Goal: Task Accomplishment & Management: Use online tool/utility

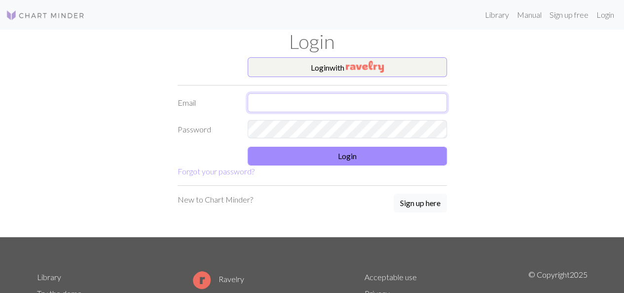
click at [275, 105] on input "text" at bounding box center [347, 102] width 199 height 19
type input "[EMAIL_ADDRESS][DOMAIN_NAME]"
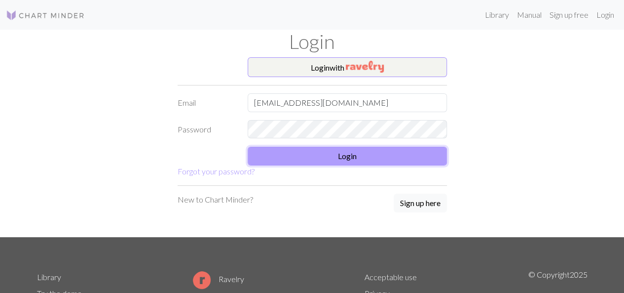
click at [374, 162] on button "Login" at bounding box center [347, 156] width 199 height 19
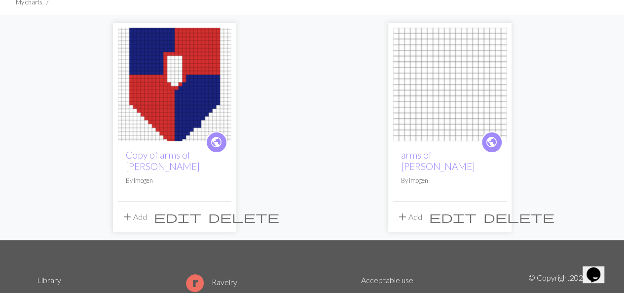
scroll to position [75, 0]
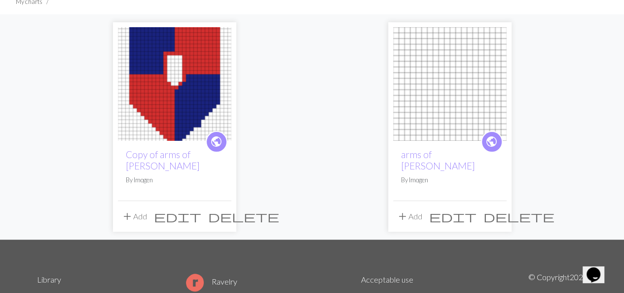
click at [156, 125] on img at bounding box center [175, 84] width 114 height 114
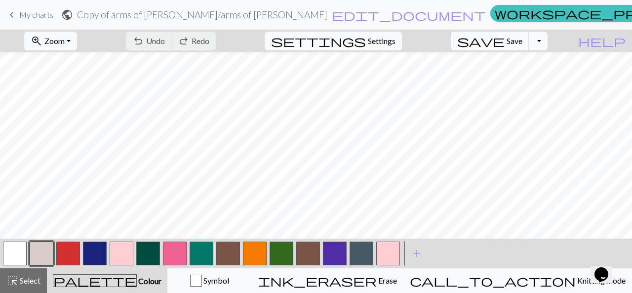
scroll to position [0, 7]
click at [72, 49] on button "zoom_in Zoom Zoom" at bounding box center [50, 41] width 53 height 19
click at [72, 62] on button "Fit all" at bounding box center [64, 62] width 78 height 16
click at [65, 43] on span "Zoom" at bounding box center [54, 40] width 20 height 9
click at [85, 90] on button "Fit height" at bounding box center [64, 94] width 78 height 16
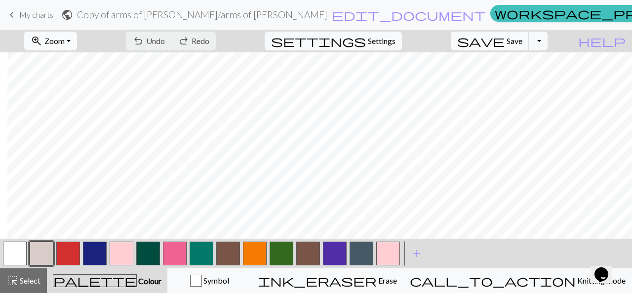
click at [65, 39] on span "Zoom" at bounding box center [54, 40] width 20 height 9
click at [79, 169] on button "200%" at bounding box center [64, 165] width 78 height 16
click at [65, 40] on span "Zoom" at bounding box center [54, 40] width 20 height 9
click at [70, 118] on button "50%" at bounding box center [64, 118] width 78 height 16
click at [65, 42] on span "Zoom" at bounding box center [54, 40] width 20 height 9
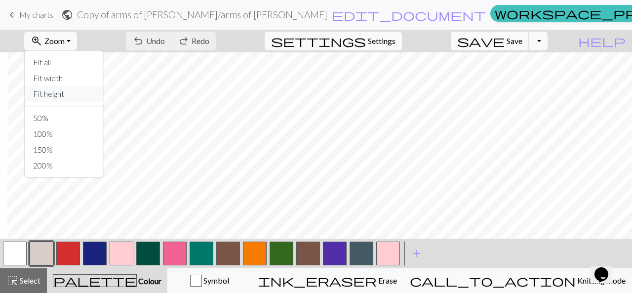
click at [102, 93] on button "Fit height" at bounding box center [64, 94] width 78 height 16
click at [395, 42] on span "Settings" at bounding box center [382, 41] width 28 height 12
select select "aran"
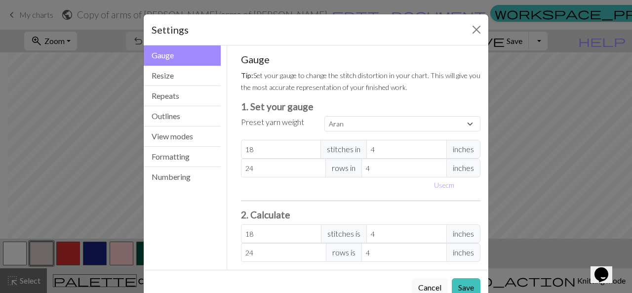
scroll to position [23, 0]
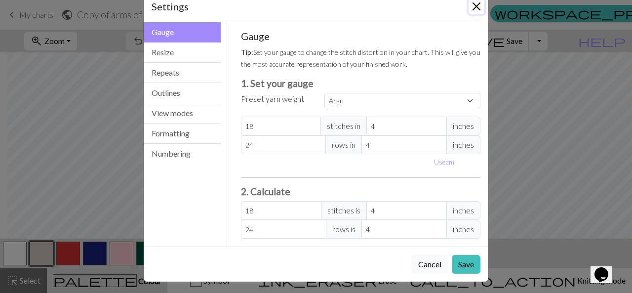
click at [473, 12] on button "Close" at bounding box center [476, 7] width 16 height 16
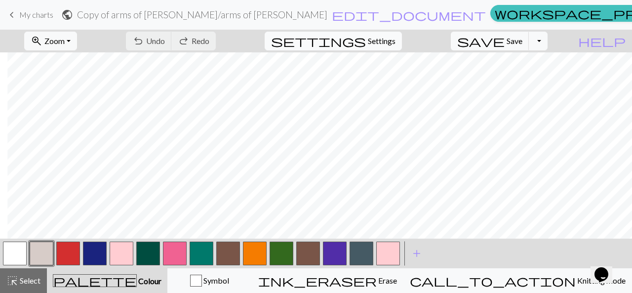
click at [384, 42] on span "Settings" at bounding box center [382, 41] width 28 height 12
select select "aran"
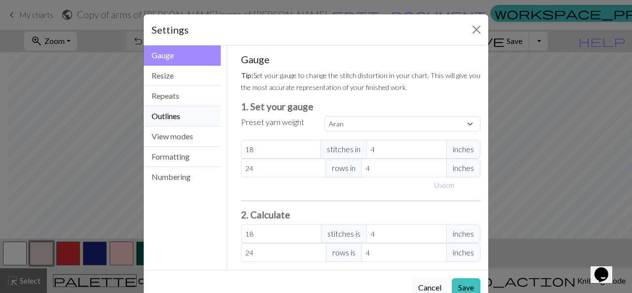
click at [179, 112] on button "Outlines" at bounding box center [182, 116] width 77 height 20
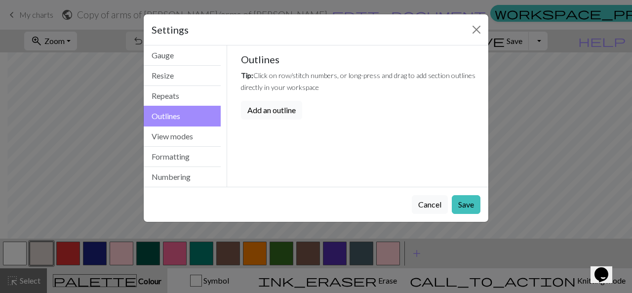
click at [289, 109] on button "Add an outline" at bounding box center [271, 110] width 61 height 19
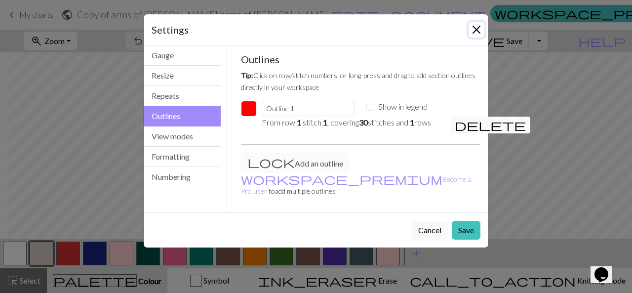
click at [478, 30] on button "Close" at bounding box center [476, 30] width 16 height 16
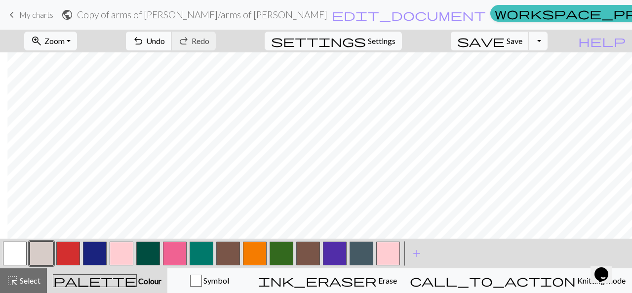
click at [165, 40] on span "Undo" at bounding box center [155, 40] width 19 height 9
click at [211, 40] on div "undo Undo Undo redo Redo Redo" at bounding box center [170, 41] width 105 height 23
click at [77, 257] on button "button" at bounding box center [68, 253] width 24 height 24
click at [380, 38] on span "Settings" at bounding box center [382, 41] width 28 height 12
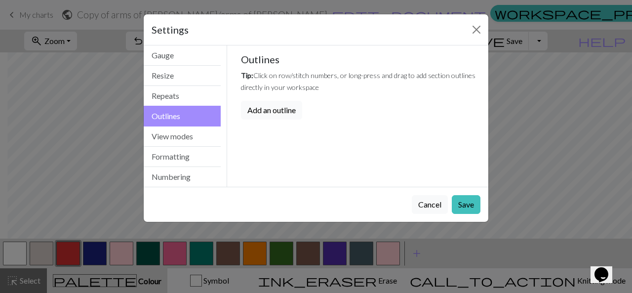
click at [260, 108] on button "Add an outline" at bounding box center [271, 110] width 61 height 19
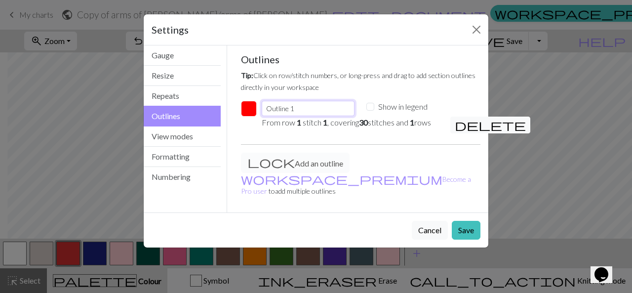
click at [315, 107] on input "Outline 1" at bounding box center [308, 108] width 93 height 15
type input "Outlin"
click at [482, 28] on button "Close" at bounding box center [476, 30] width 16 height 16
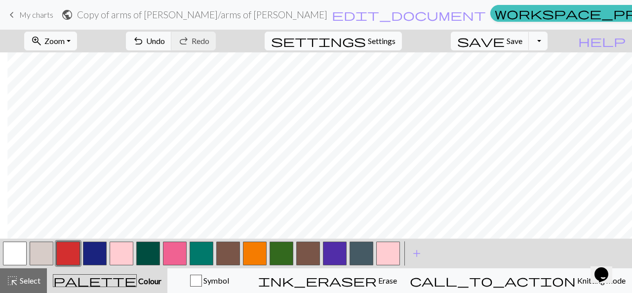
click at [391, 38] on span "Settings" at bounding box center [382, 41] width 28 height 12
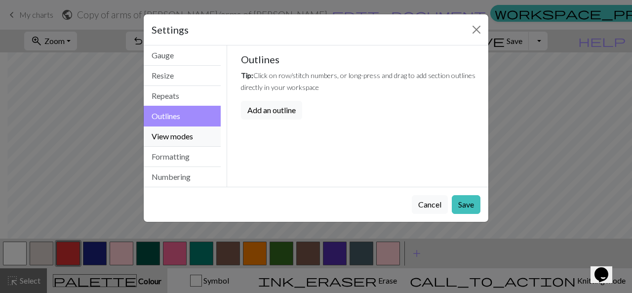
click at [188, 137] on button "View modes" at bounding box center [182, 136] width 77 height 20
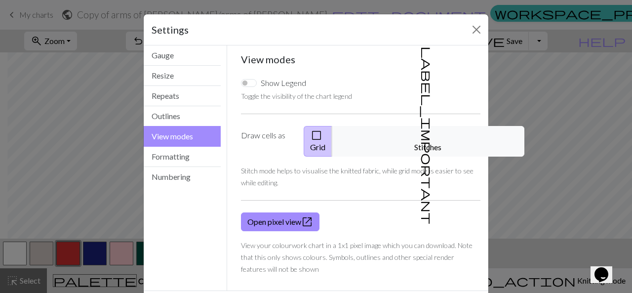
scroll to position [33, 0]
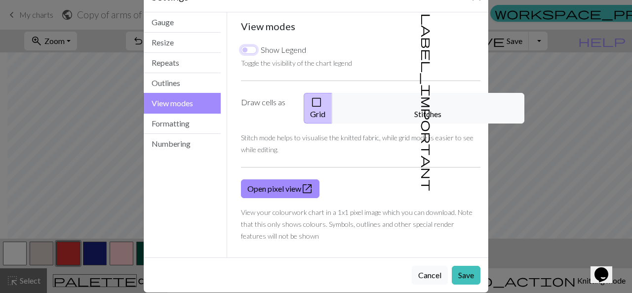
click at [246, 51] on input "Show Legend" at bounding box center [249, 50] width 16 height 8
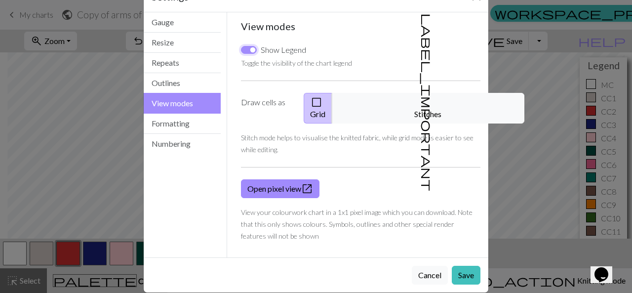
click at [247, 51] on input "Show Legend" at bounding box center [249, 50] width 16 height 8
checkbox input "false"
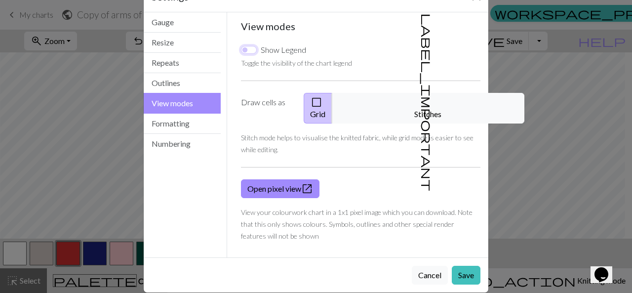
scroll to position [0, 0]
click at [179, 123] on button "Formatting" at bounding box center [182, 124] width 77 height 20
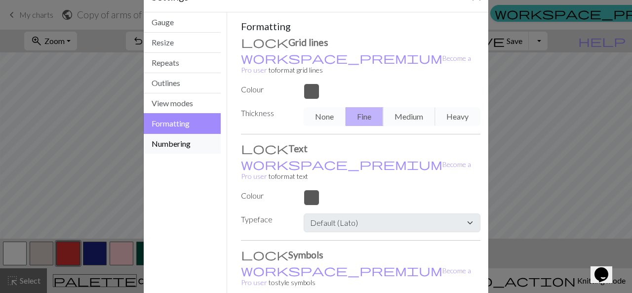
click at [181, 137] on button "Numbering" at bounding box center [182, 144] width 77 height 20
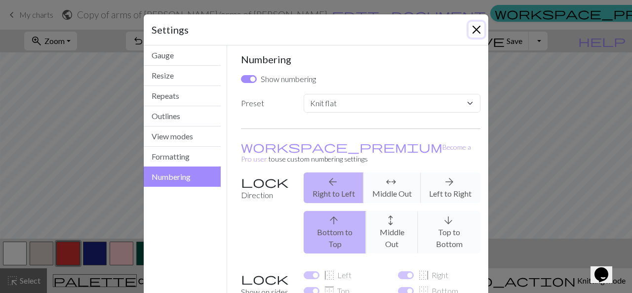
click at [471, 29] on button "Close" at bounding box center [476, 30] width 16 height 16
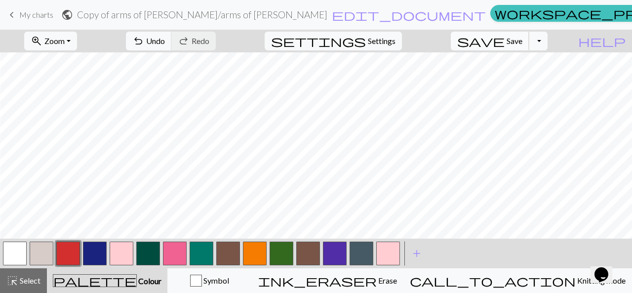
click at [504, 39] on span "save" at bounding box center [480, 41] width 47 height 14
click at [547, 42] on button "Toggle Dropdown" at bounding box center [538, 41] width 19 height 19
click at [525, 81] on button "save_alt Download" at bounding box center [465, 78] width 163 height 16
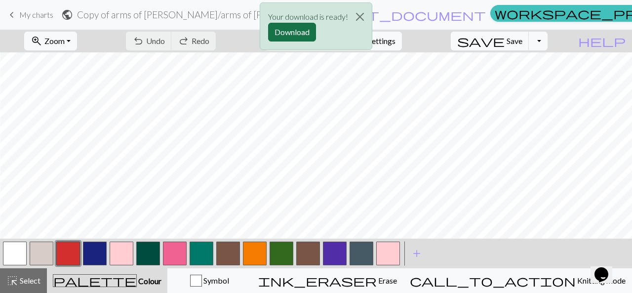
click at [300, 29] on button "Download" at bounding box center [292, 32] width 48 height 19
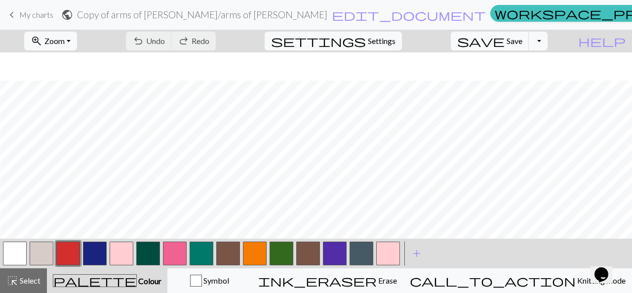
scroll to position [28, 0]
click at [165, 37] on span "Undo" at bounding box center [155, 40] width 19 height 9
click at [339, 261] on button "button" at bounding box center [335, 253] width 24 height 24
click at [99, 249] on button "button" at bounding box center [95, 253] width 24 height 24
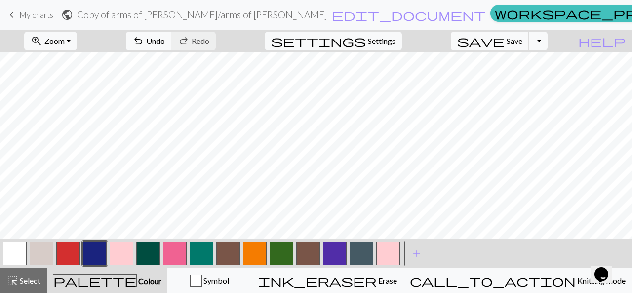
click at [73, 259] on button "button" at bounding box center [68, 253] width 24 height 24
click at [65, 37] on span "Zoom" at bounding box center [54, 40] width 20 height 9
click at [78, 118] on button "50%" at bounding box center [64, 118] width 78 height 16
click at [520, 46] on button "save Save Save" at bounding box center [490, 41] width 78 height 19
click at [504, 41] on span "save" at bounding box center [480, 41] width 47 height 14
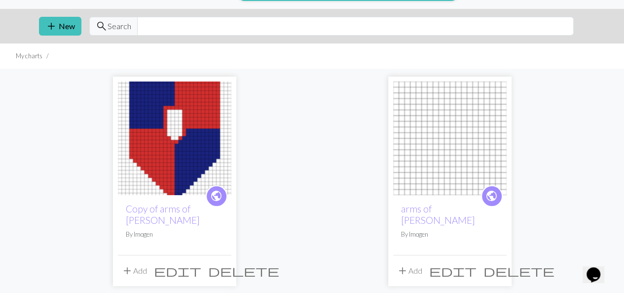
scroll to position [19, 0]
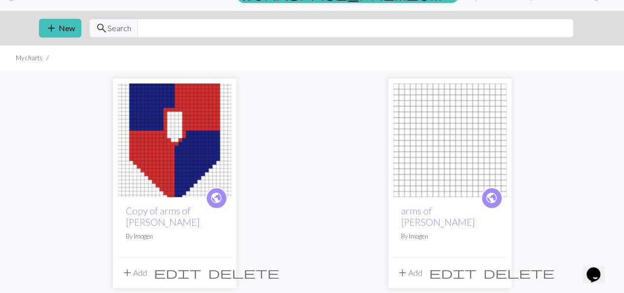
click at [438, 151] on img at bounding box center [450, 140] width 114 height 114
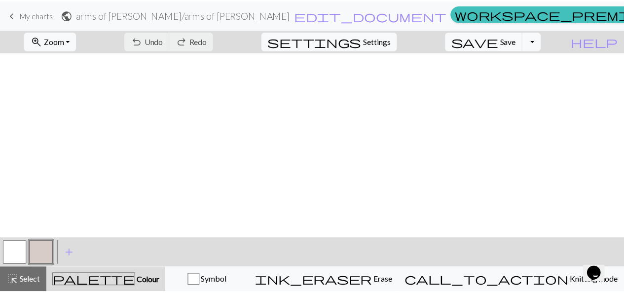
scroll to position [260, 0]
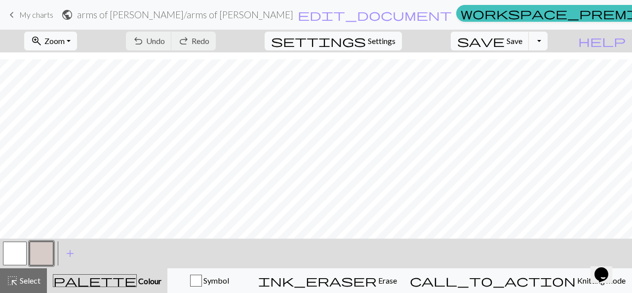
click at [7, 23] on link "keyboard_arrow_left My charts" at bounding box center [29, 14] width 47 height 17
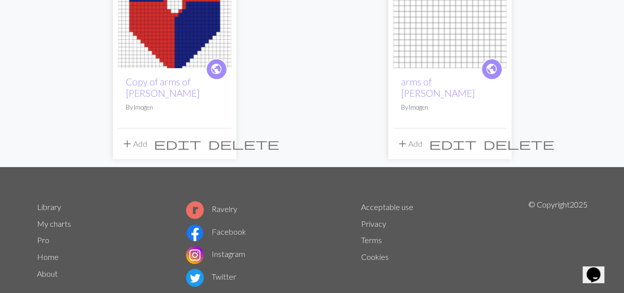
scroll to position [148, 0]
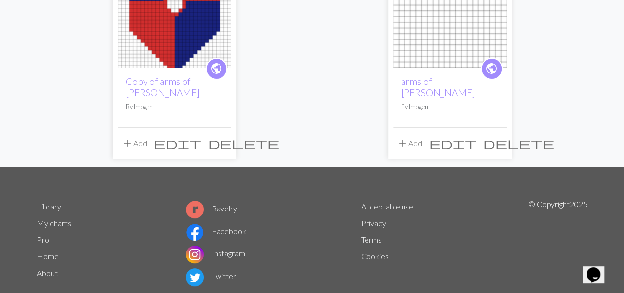
click at [495, 147] on span "delete" at bounding box center [519, 143] width 71 height 14
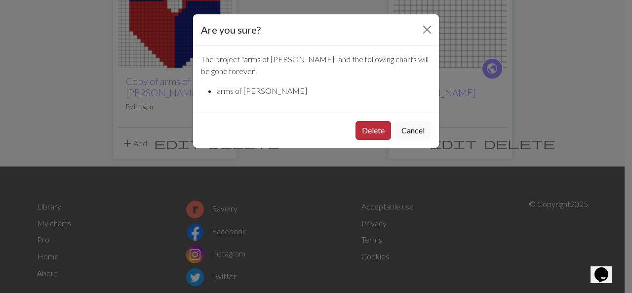
click at [365, 127] on button "Delete" at bounding box center [373, 130] width 36 height 19
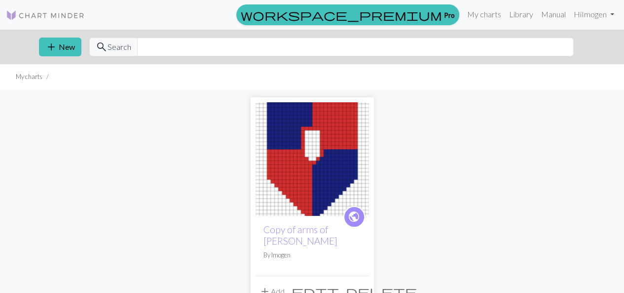
click at [323, 169] on img at bounding box center [313, 159] width 114 height 114
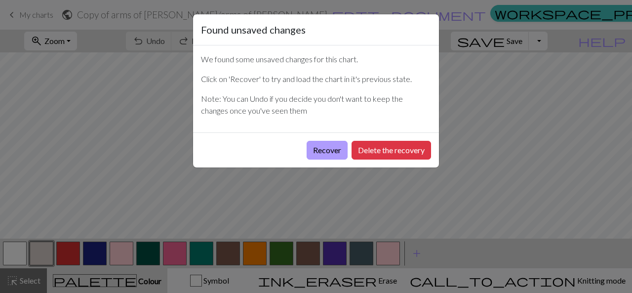
click at [334, 151] on button "Recover" at bounding box center [326, 150] width 41 height 19
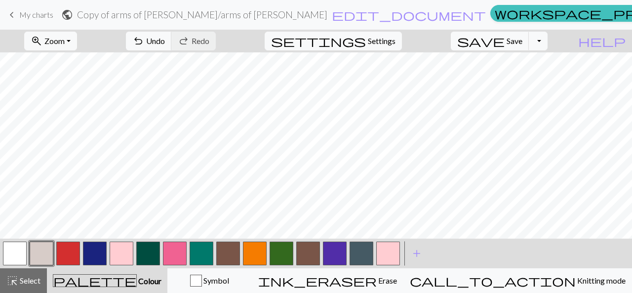
scroll to position [110, 0]
click at [76, 259] on button "button" at bounding box center [68, 253] width 24 height 24
click at [172, 45] on button "undo Undo Undo" at bounding box center [149, 41] width 46 height 19
click at [15, 15] on span "keyboard_arrow_left" at bounding box center [12, 15] width 12 height 14
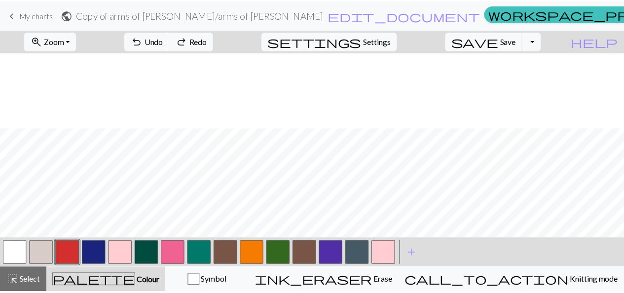
scroll to position [76, 0]
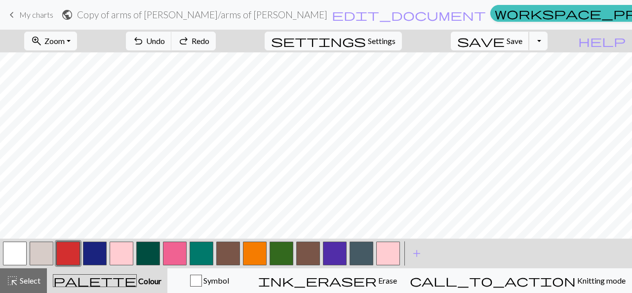
click at [522, 38] on span "Save" at bounding box center [514, 40] width 16 height 9
click at [28, 14] on div "Chart saved" at bounding box center [316, 19] width 632 height 39
click at [13, 16] on span "keyboard_arrow_left" at bounding box center [12, 15] width 12 height 14
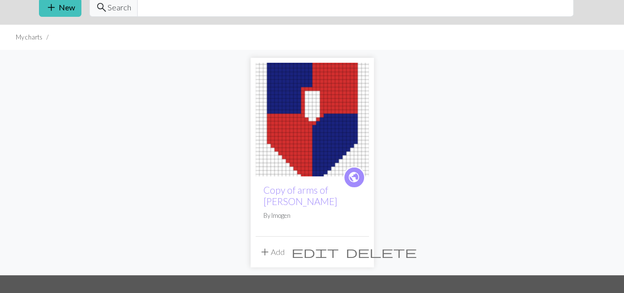
scroll to position [38, 0]
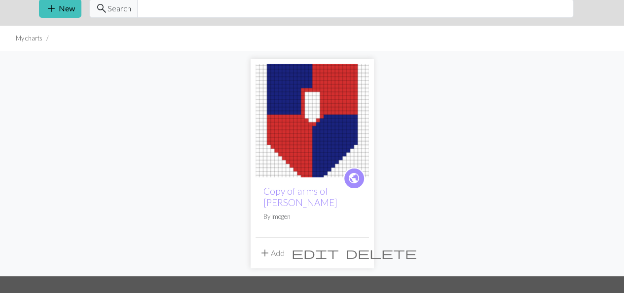
click at [314, 120] on img at bounding box center [313, 121] width 114 height 114
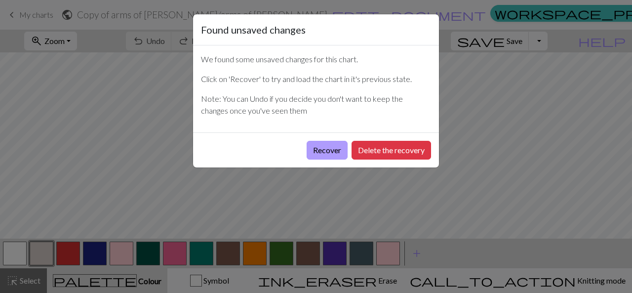
click at [335, 150] on button "Recover" at bounding box center [326, 150] width 41 height 19
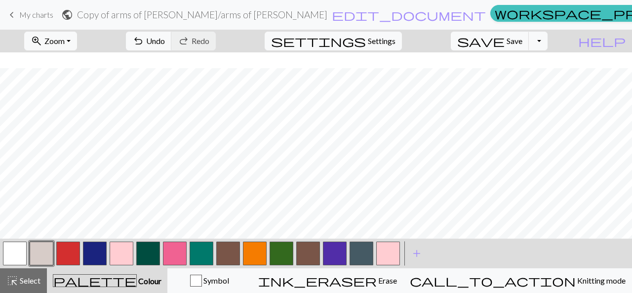
scroll to position [110, 0]
click at [71, 253] on button "button" at bounding box center [68, 253] width 24 height 24
click at [413, 257] on span "add" at bounding box center [417, 253] width 12 height 14
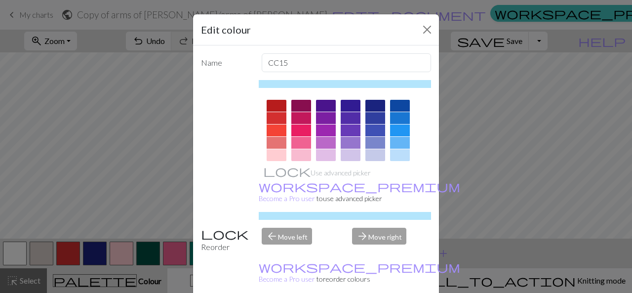
click at [275, 103] on div at bounding box center [276, 106] width 20 height 12
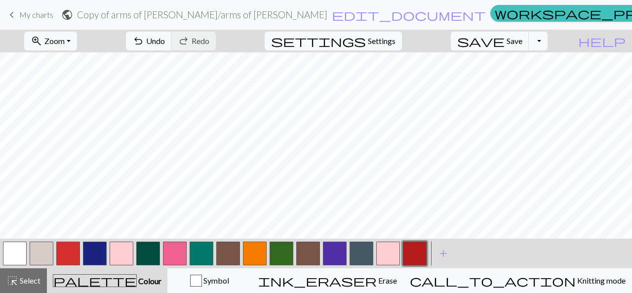
scroll to position [60, 0]
click at [172, 46] on button "undo Undo Undo" at bounding box center [149, 41] width 46 height 19
click at [256, 258] on button "button" at bounding box center [255, 253] width 24 height 24
click at [409, 248] on button "button" at bounding box center [415, 253] width 24 height 24
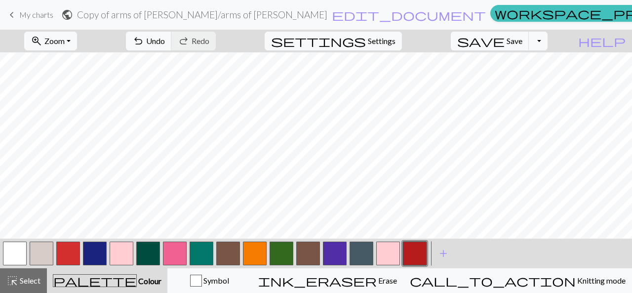
click at [256, 252] on button "button" at bounding box center [255, 253] width 24 height 24
click at [407, 251] on button "button" at bounding box center [415, 253] width 24 height 24
click at [67, 258] on button "button" at bounding box center [68, 253] width 24 height 24
click at [87, 251] on button "button" at bounding box center [95, 253] width 24 height 24
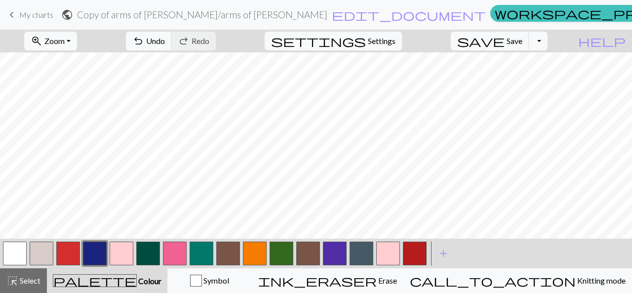
click at [261, 252] on button "button" at bounding box center [255, 253] width 24 height 24
click at [420, 250] on button "button" at bounding box center [415, 253] width 24 height 24
click at [65, 258] on button "button" at bounding box center [68, 253] width 24 height 24
click at [421, 263] on button "button" at bounding box center [415, 253] width 24 height 24
click at [257, 257] on button "button" at bounding box center [255, 253] width 24 height 24
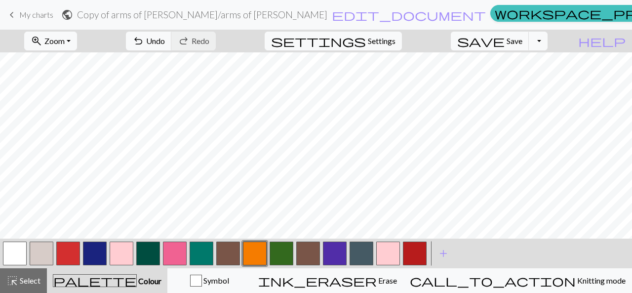
click at [418, 255] on button "button" at bounding box center [415, 253] width 24 height 24
click at [521, 40] on button "save Save Save" at bounding box center [490, 41] width 78 height 19
click at [547, 40] on button "Toggle Dropdown" at bounding box center [538, 41] width 19 height 19
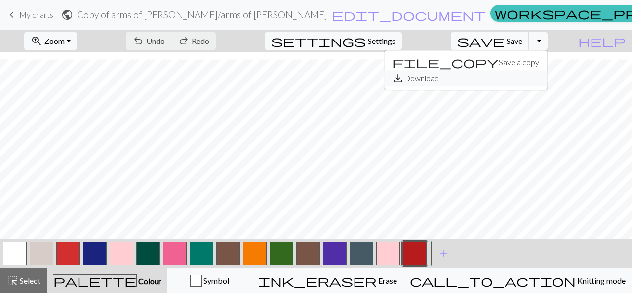
click at [525, 79] on button "save_alt Download" at bounding box center [465, 78] width 163 height 16
click at [253, 255] on button "button" at bounding box center [255, 253] width 24 height 24
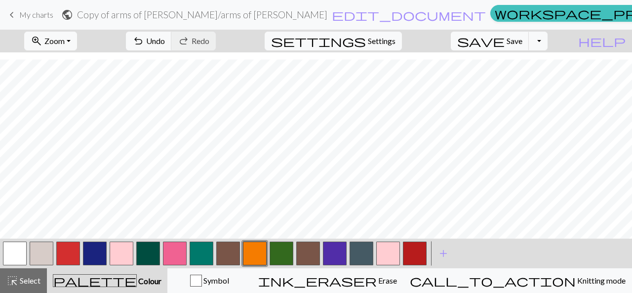
scroll to position [14, 0]
click at [522, 43] on span "Save" at bounding box center [514, 40] width 16 height 9
click at [165, 39] on span "Undo" at bounding box center [155, 40] width 19 height 9
click at [165, 40] on span "Undo" at bounding box center [155, 40] width 19 height 9
click at [165, 38] on span "Undo" at bounding box center [155, 40] width 19 height 9
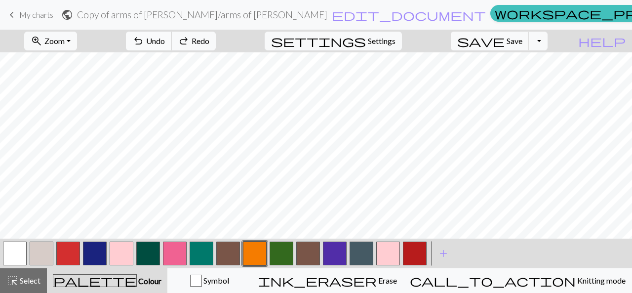
click at [165, 39] on span "Undo" at bounding box center [155, 40] width 19 height 9
click at [165, 44] on span "Undo" at bounding box center [155, 40] width 19 height 9
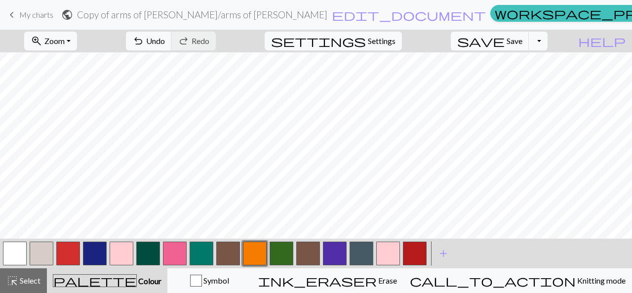
click at [411, 252] on button "button" at bounding box center [415, 253] width 24 height 24
click at [254, 255] on button "button" at bounding box center [255, 253] width 24 height 24
click at [417, 258] on button "button" at bounding box center [415, 253] width 24 height 24
click at [257, 254] on button "button" at bounding box center [255, 253] width 24 height 24
click at [522, 41] on span "Save" at bounding box center [514, 40] width 16 height 9
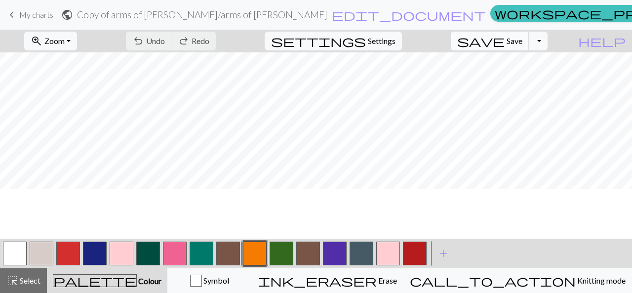
scroll to position [0, 0]
click at [63, 257] on button "button" at bounding box center [68, 253] width 24 height 24
click at [137, 284] on span "Colour" at bounding box center [149, 280] width 25 height 9
click at [107, 274] on span "palette" at bounding box center [94, 280] width 83 height 14
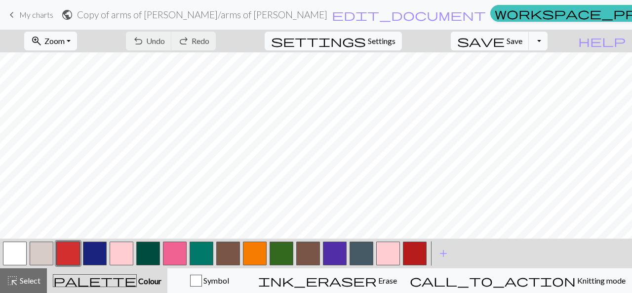
click at [137, 280] on span "Colour" at bounding box center [149, 280] width 25 height 9
click at [422, 258] on button "button" at bounding box center [415, 253] width 24 height 24
click at [144, 47] on span "undo" at bounding box center [138, 41] width 12 height 14
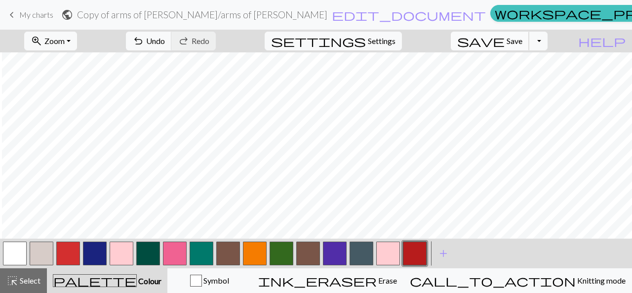
click at [504, 42] on span "save" at bounding box center [480, 41] width 47 height 14
click at [165, 44] on span "Undo" at bounding box center [155, 40] width 19 height 9
click at [23, 254] on button "button" at bounding box center [15, 253] width 24 height 24
click at [97, 254] on button "button" at bounding box center [95, 253] width 24 height 24
click at [17, 257] on button "button" at bounding box center [15, 253] width 24 height 24
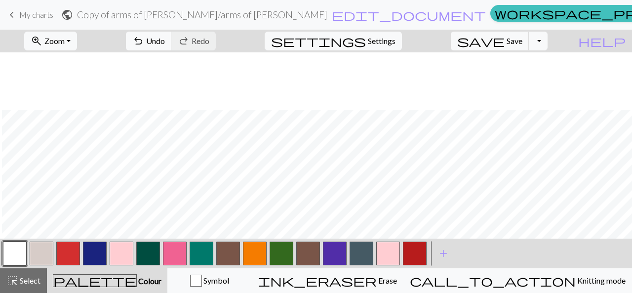
scroll to position [57, 2]
click at [94, 249] on button "button" at bounding box center [95, 253] width 24 height 24
click at [37, 252] on button "button" at bounding box center [42, 253] width 24 height 24
click at [9, 254] on button "button" at bounding box center [15, 253] width 24 height 24
click at [392, 34] on button "settings Settings" at bounding box center [333, 41] width 137 height 19
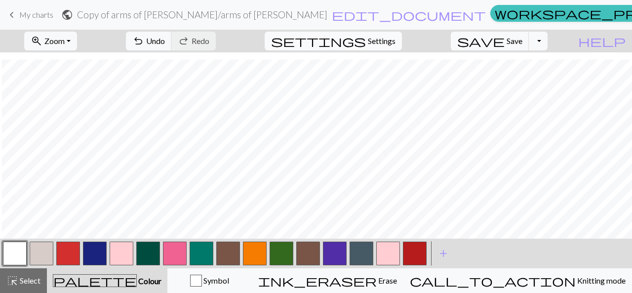
select select "aran"
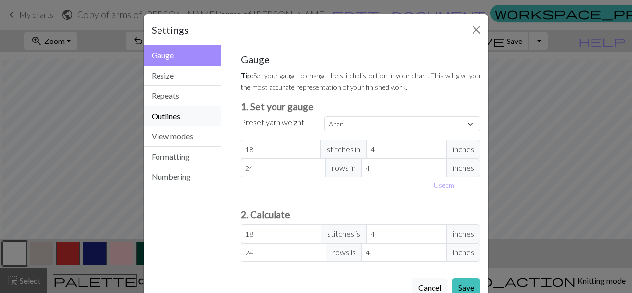
click at [194, 120] on button "Outlines" at bounding box center [182, 116] width 77 height 20
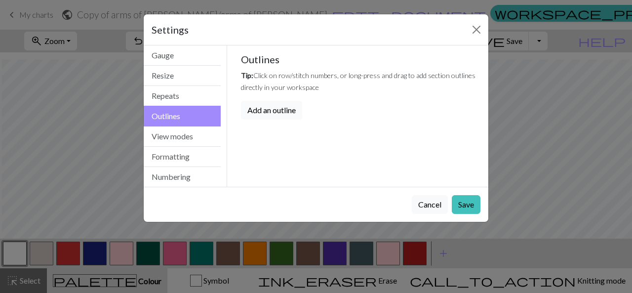
click at [258, 106] on button "Add an outline" at bounding box center [271, 110] width 61 height 19
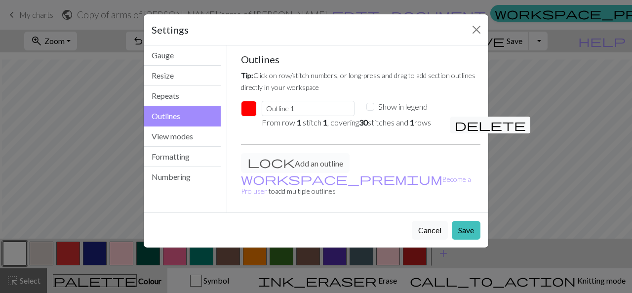
click at [377, 106] on div "Show in legend" at bounding box center [412, 107] width 93 height 12
click at [367, 107] on input "Show in legend" at bounding box center [370, 107] width 8 height 8
checkbox input "true"
click at [262, 164] on div "Add an outline workspace_premium Become a Pro user to add multiple outlines" at bounding box center [361, 178] width 252 height 52
click at [478, 34] on button "Close" at bounding box center [476, 30] width 16 height 16
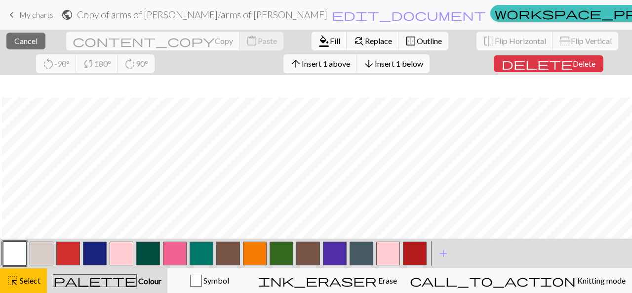
scroll to position [80, 2]
click at [23, 276] on span "Select" at bounding box center [29, 279] width 22 height 9
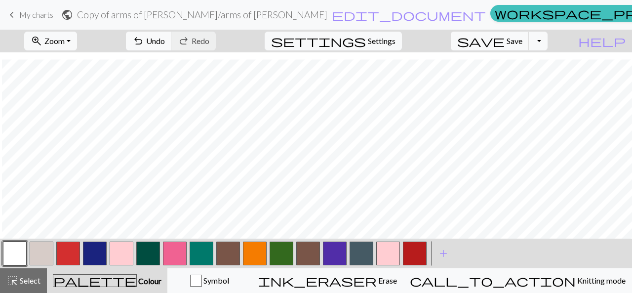
click at [102, 278] on span "palette" at bounding box center [94, 280] width 83 height 14
click at [94, 254] on button "button" at bounding box center [95, 253] width 24 height 24
click at [144, 37] on span "undo" at bounding box center [138, 41] width 12 height 14
click at [144, 42] on span "undo" at bounding box center [138, 41] width 12 height 14
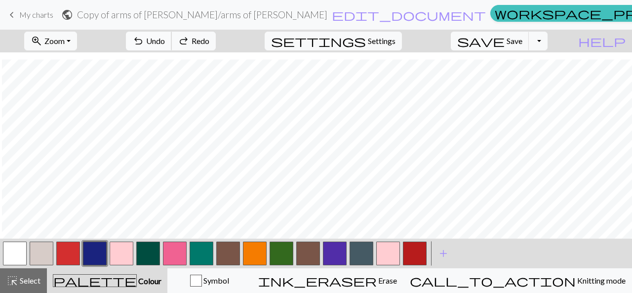
click at [144, 42] on span "undo" at bounding box center [138, 41] width 12 height 14
click at [25, 253] on button "button" at bounding box center [15, 253] width 24 height 24
click at [85, 259] on button "button" at bounding box center [95, 253] width 24 height 24
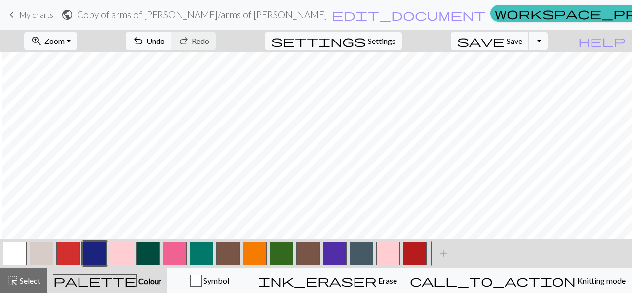
click at [14, 251] on button "button" at bounding box center [15, 253] width 24 height 24
click at [101, 258] on button "button" at bounding box center [95, 253] width 24 height 24
click at [17, 253] on button "button" at bounding box center [15, 253] width 24 height 24
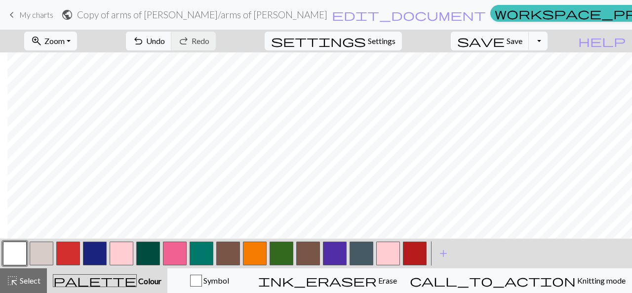
click at [98, 253] on button "button" at bounding box center [95, 253] width 24 height 24
click at [4, 252] on button "button" at bounding box center [15, 253] width 24 height 24
click at [91, 257] on button "button" at bounding box center [95, 253] width 24 height 24
click at [4, 256] on button "button" at bounding box center [15, 253] width 24 height 24
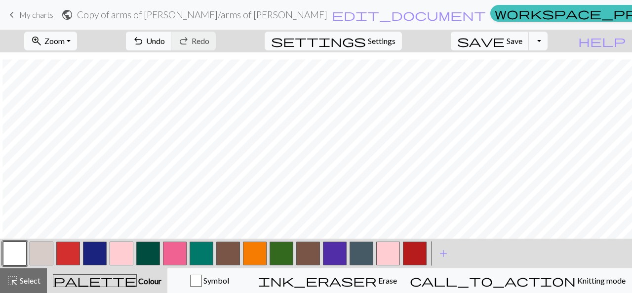
click at [87, 257] on button "button" at bounding box center [95, 253] width 24 height 24
click at [49, 258] on button "button" at bounding box center [42, 253] width 24 height 24
click at [522, 42] on span "Save" at bounding box center [514, 40] width 16 height 9
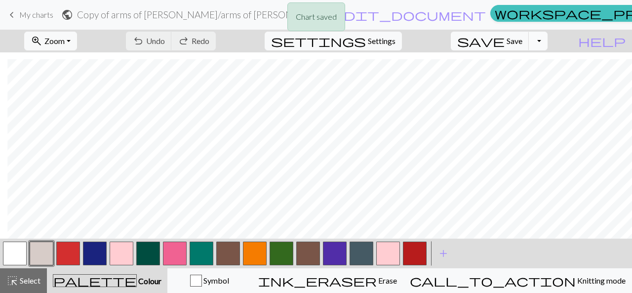
click at [547, 44] on button "Toggle Dropdown" at bounding box center [538, 41] width 19 height 19
click at [539, 81] on button "save_alt Download" at bounding box center [465, 78] width 163 height 16
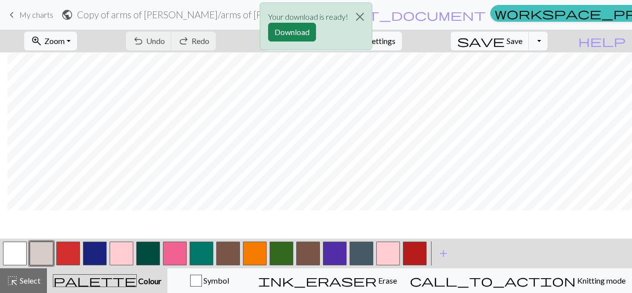
scroll to position [0, 7]
click at [445, 250] on span "add" at bounding box center [443, 253] width 12 height 14
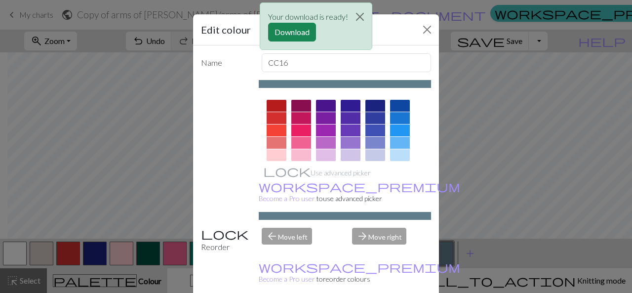
click at [504, 189] on div "Edit colour Name CC16 Use advanced picker workspace_premium Become a Pro user t…" at bounding box center [316, 146] width 632 height 293
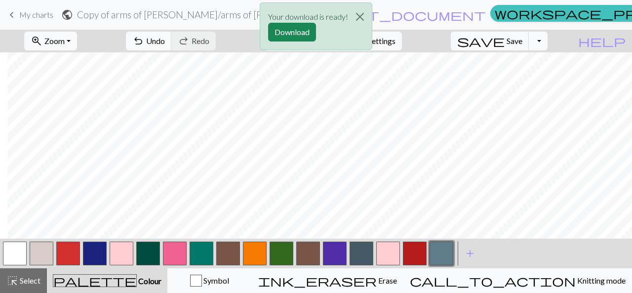
click at [441, 252] on button "button" at bounding box center [441, 253] width 24 height 24
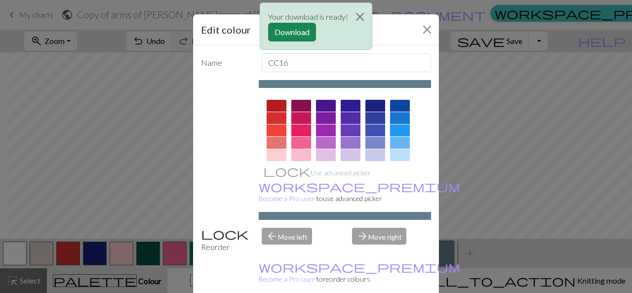
click at [493, 117] on div "Edit colour Name CC16 Use advanced picker workspace_premium Become a Pro user t…" at bounding box center [316, 146] width 632 height 293
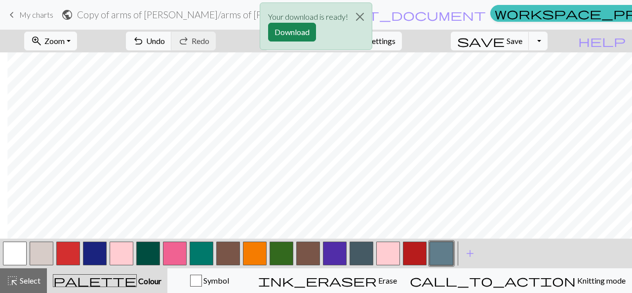
click at [443, 259] on button "button" at bounding box center [441, 253] width 24 height 24
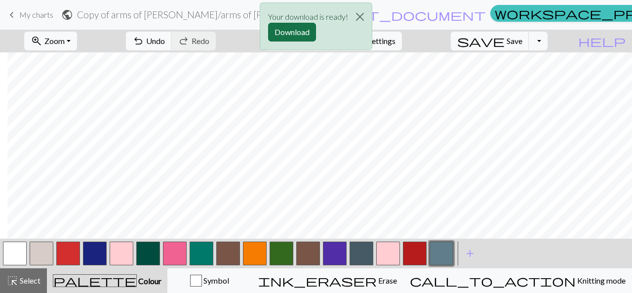
click at [295, 31] on button "Download" at bounding box center [292, 32] width 48 height 19
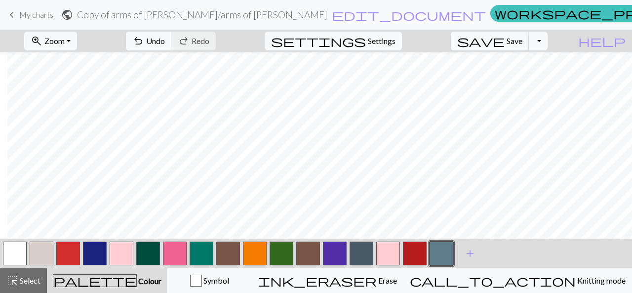
click at [440, 258] on button "button" at bounding box center [441, 253] width 24 height 24
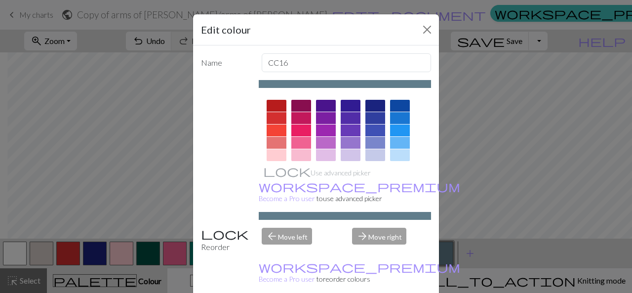
click at [497, 190] on div "Edit colour Name CC16 Use advanced picker workspace_premium Become a Pro user t…" at bounding box center [316, 146] width 632 height 293
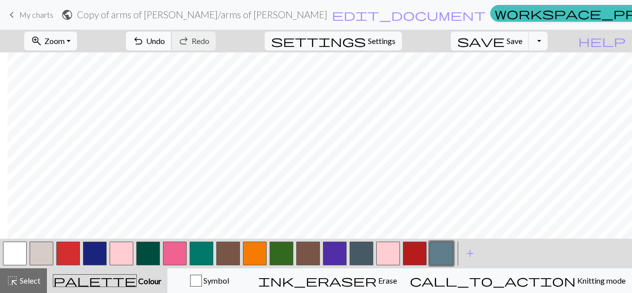
click at [144, 44] on span "undo" at bounding box center [138, 41] width 12 height 14
click at [46, 256] on button "button" at bounding box center [42, 253] width 24 height 24
click at [16, 253] on button "button" at bounding box center [15, 253] width 24 height 24
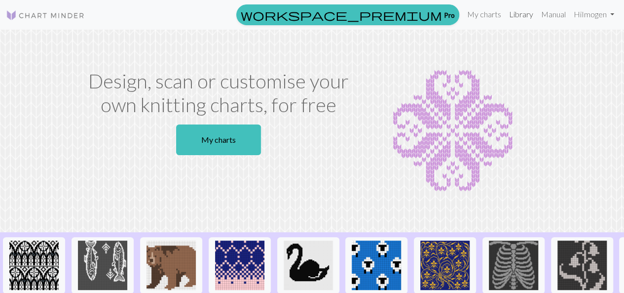
click at [522, 14] on link "Library" at bounding box center [521, 14] width 32 height 20
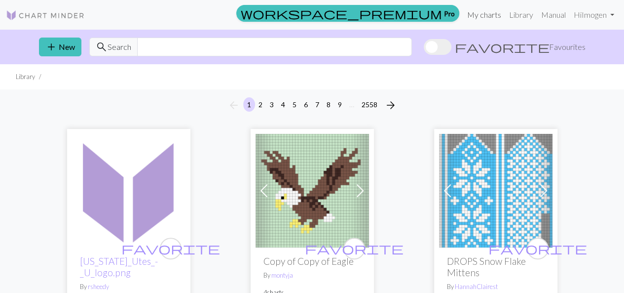
click at [493, 14] on link "My charts" at bounding box center [484, 15] width 42 height 20
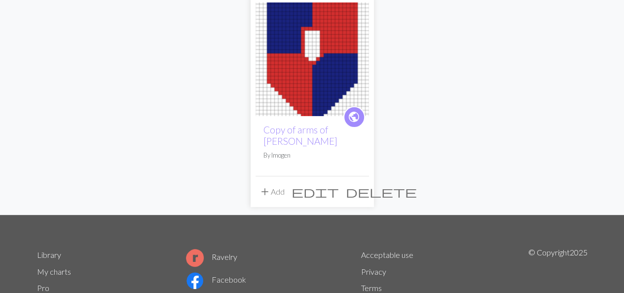
scroll to position [90, 0]
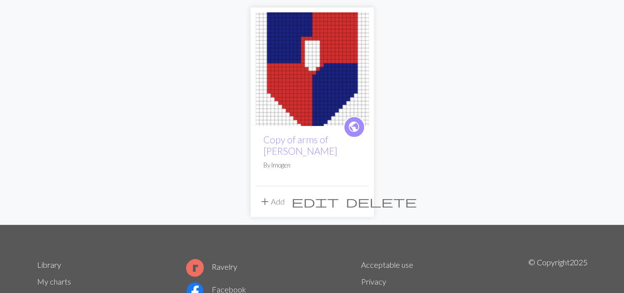
click at [274, 200] on button "add Add" at bounding box center [272, 201] width 33 height 19
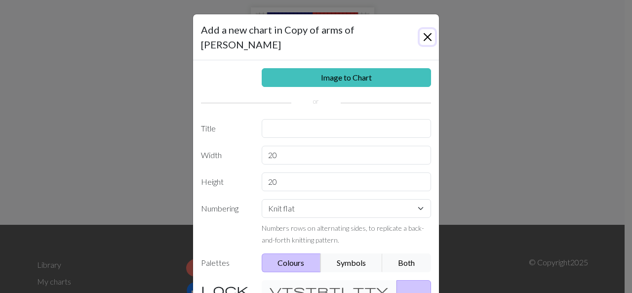
click at [419, 30] on button "Close" at bounding box center [426, 37] width 15 height 16
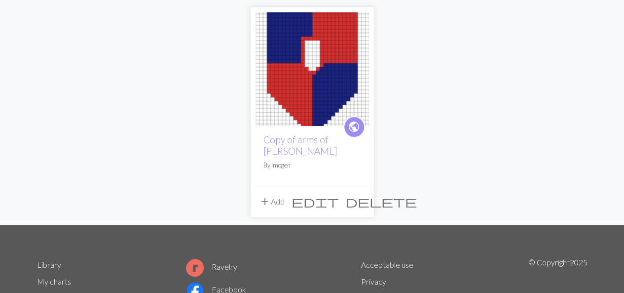
scroll to position [0, 0]
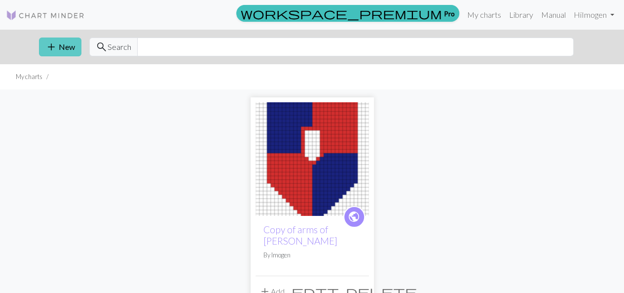
click at [51, 55] on button "add New" at bounding box center [60, 47] width 42 height 19
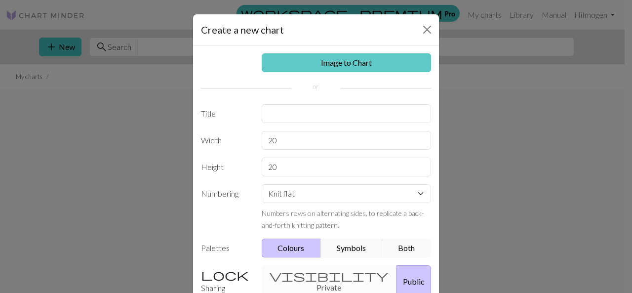
click at [331, 64] on link "Image to Chart" at bounding box center [347, 62] width 170 height 19
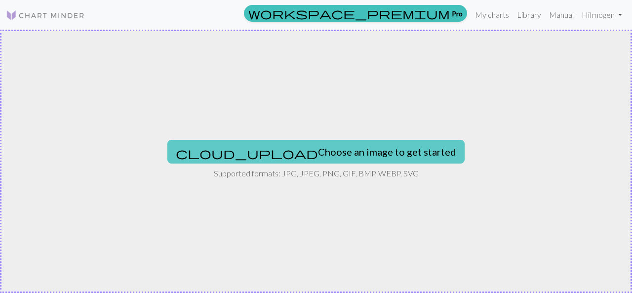
click at [278, 145] on button "cloud_upload Choose an image to get started" at bounding box center [315, 152] width 297 height 24
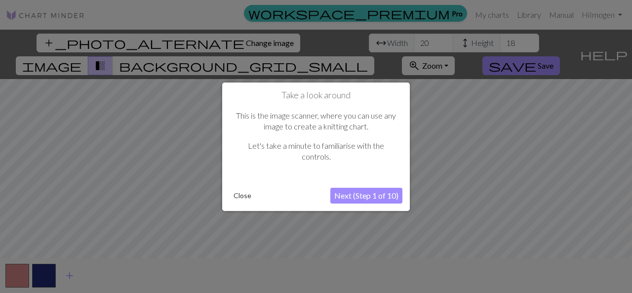
click at [342, 197] on button "Next (Step 1 of 10)" at bounding box center [366, 196] width 72 height 16
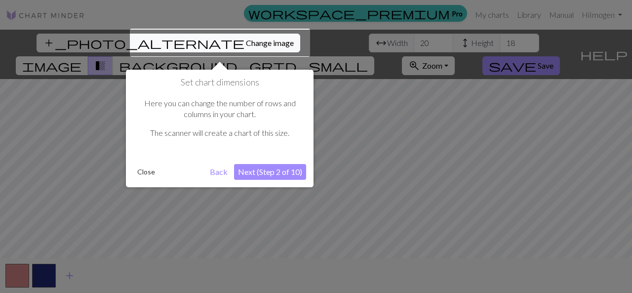
click at [269, 171] on button "Next (Step 2 of 10)" at bounding box center [270, 172] width 72 height 16
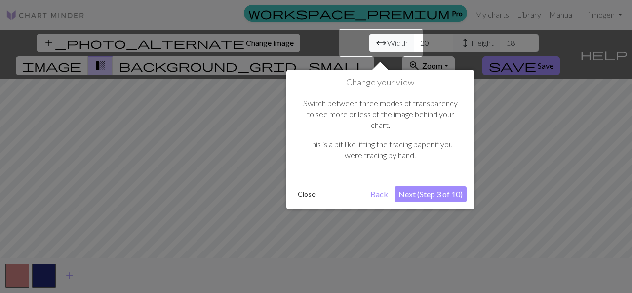
click at [426, 186] on button "Next (Step 3 of 10)" at bounding box center [430, 194] width 72 height 16
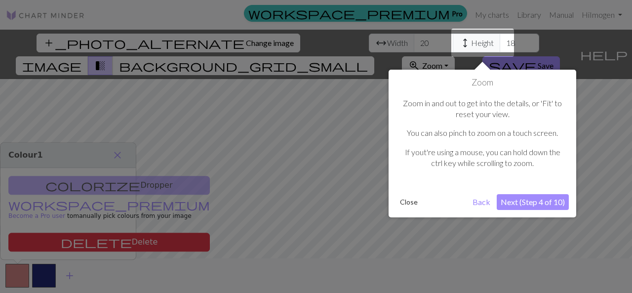
click at [533, 198] on button "Next (Step 4 of 10)" at bounding box center [532, 202] width 72 height 16
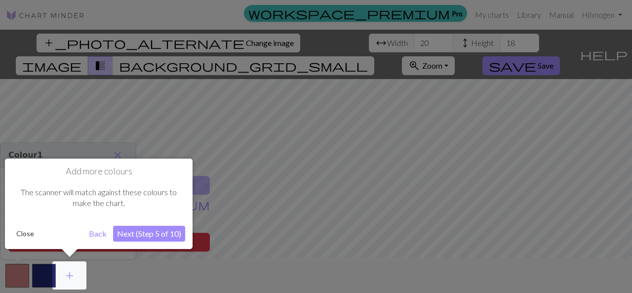
click at [168, 231] on button "Next (Step 5 of 10)" at bounding box center [149, 234] width 72 height 16
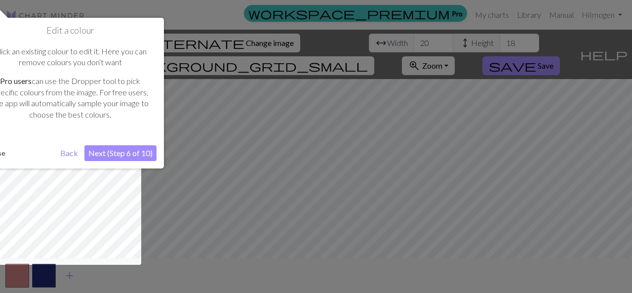
click at [141, 150] on button "Next (Step 6 of 10)" at bounding box center [120, 153] width 72 height 16
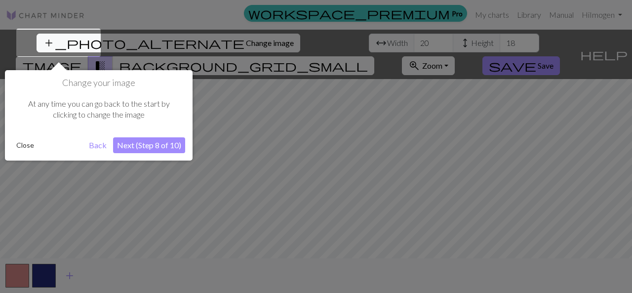
click at [157, 144] on button "Next (Step 8 of 10)" at bounding box center [149, 145] width 72 height 16
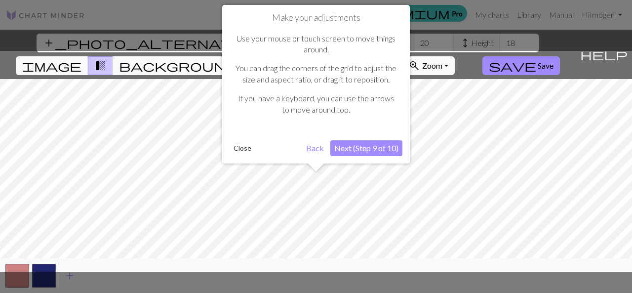
click at [368, 151] on button "Next (Step 9 of 10)" at bounding box center [366, 148] width 72 height 16
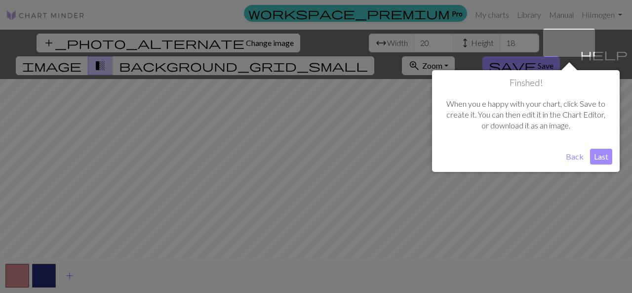
click at [601, 156] on button "Last" at bounding box center [601, 157] width 22 height 16
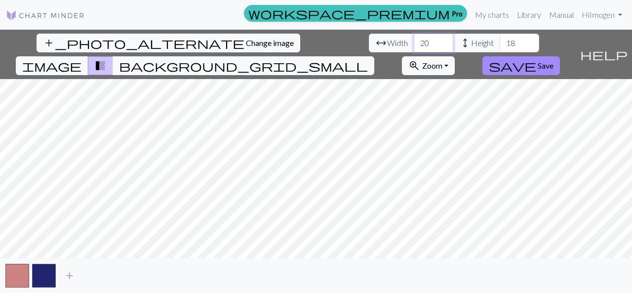
click at [414, 42] on input "20" at bounding box center [433, 43] width 39 height 19
type input "2"
type input "30"
click at [499, 46] on input "18" at bounding box center [518, 43] width 39 height 19
type input "1"
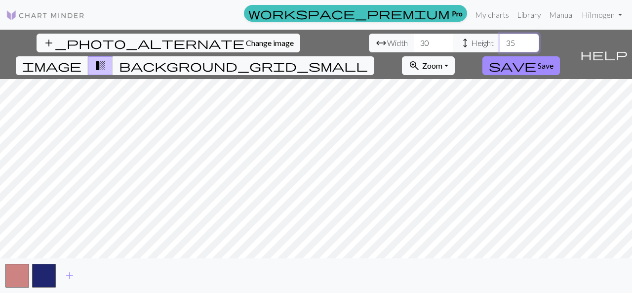
type input "35"
click at [246, 40] on span "Change image" at bounding box center [270, 42] width 48 height 9
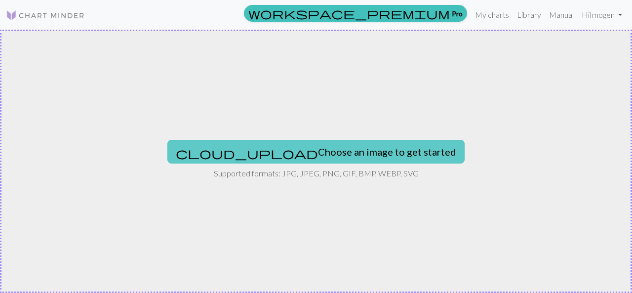
click at [308, 144] on button "cloud_upload Choose an image to get started" at bounding box center [315, 152] width 297 height 24
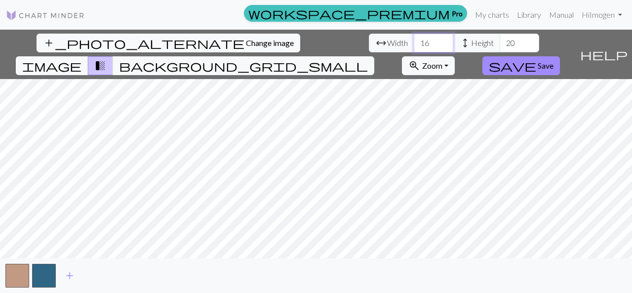
click at [414, 44] on input "16" at bounding box center [433, 43] width 39 height 19
type input "1"
type input "30"
click at [499, 41] on input "20" at bounding box center [518, 43] width 39 height 19
type input "2"
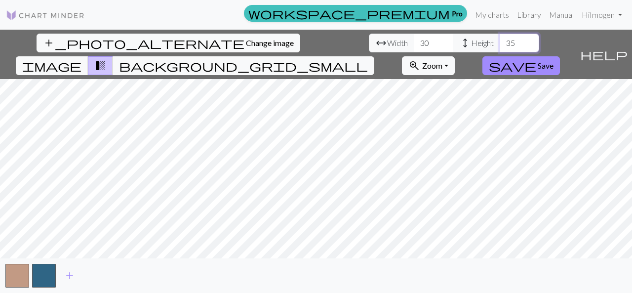
type input "35"
click at [484, 17] on link "My charts" at bounding box center [492, 15] width 42 height 20
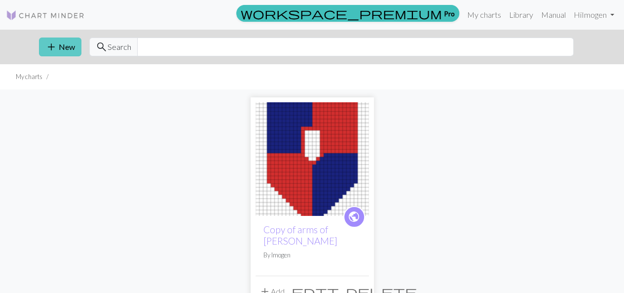
click at [61, 54] on button "add New" at bounding box center [60, 47] width 42 height 19
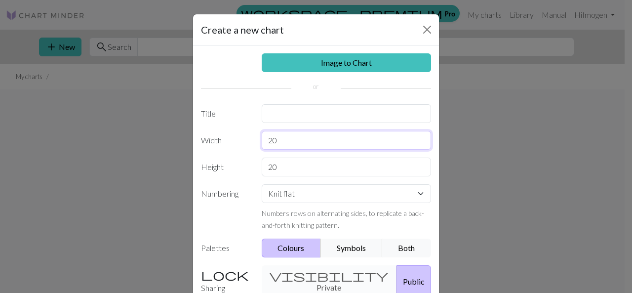
click at [295, 140] on input "20" at bounding box center [347, 140] width 170 height 19
type input "2"
type input "30"
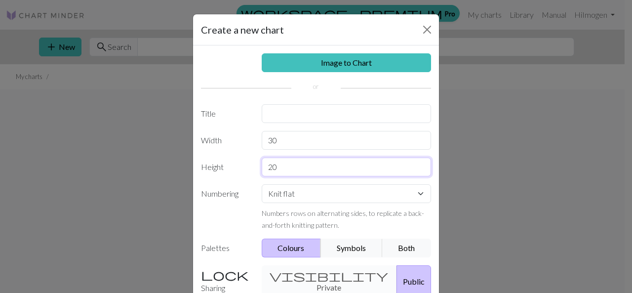
click at [281, 170] on input "20" at bounding box center [347, 166] width 170 height 19
type input "2"
type input "35"
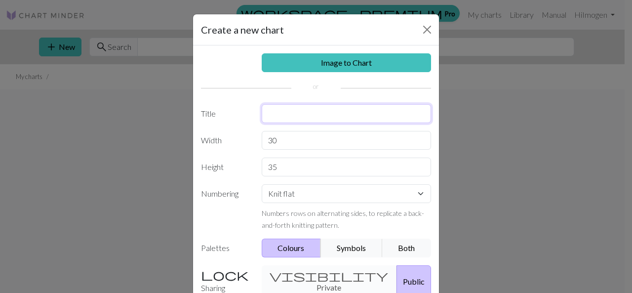
click at [285, 119] on input "text" at bounding box center [347, 113] width 170 height 19
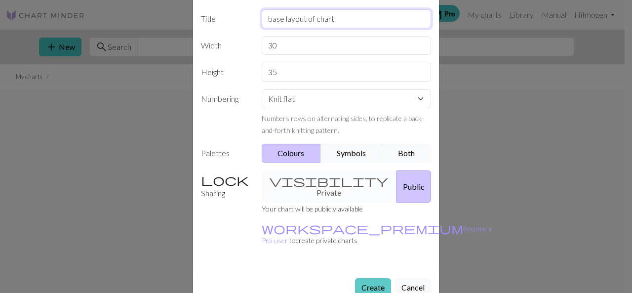
type input "base layout of chart"
click at [364, 278] on button "Create" at bounding box center [373, 287] width 36 height 19
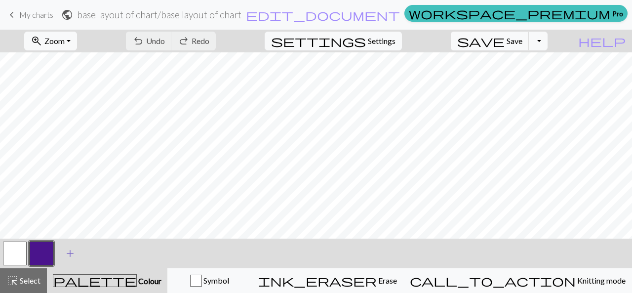
click at [68, 255] on span "add" at bounding box center [70, 253] width 12 height 14
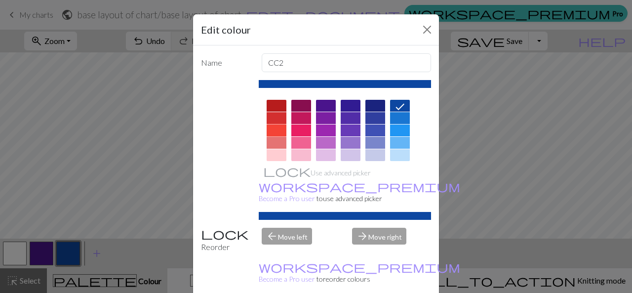
click at [272, 126] on div at bounding box center [276, 130] width 20 height 12
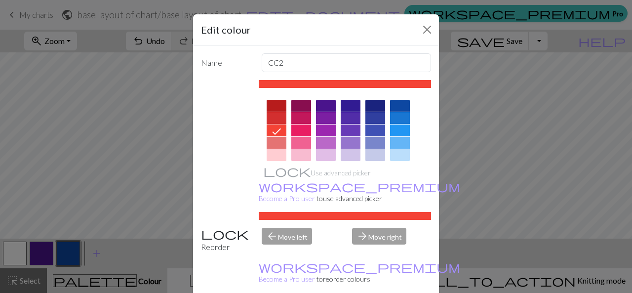
click at [272, 113] on div at bounding box center [276, 118] width 20 height 12
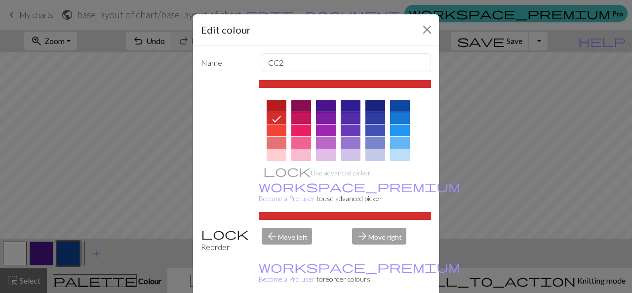
click at [276, 133] on div at bounding box center [276, 130] width 20 height 12
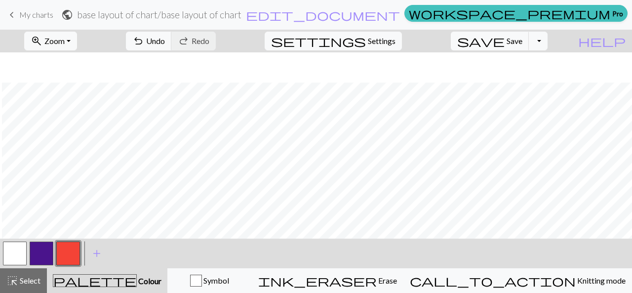
scroll to position [209, 2]
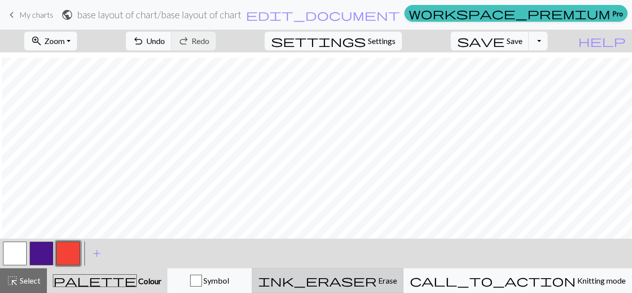
click at [397, 282] on div "ink_eraser Erase Erase" at bounding box center [327, 280] width 139 height 12
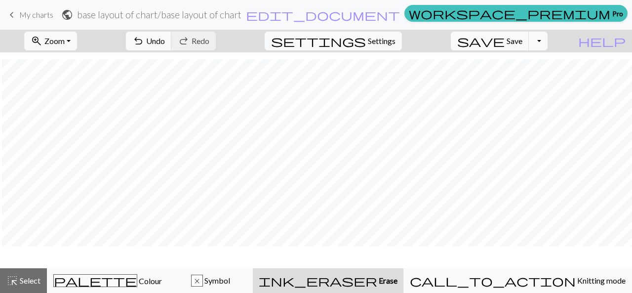
scroll to position [181, 2]
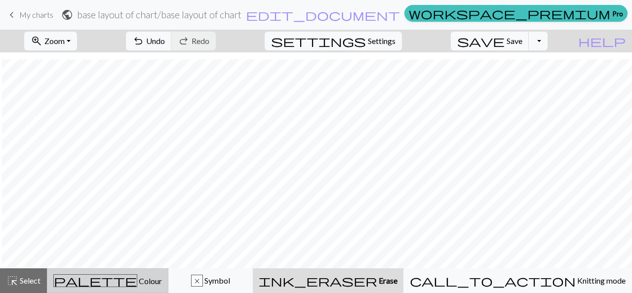
click at [143, 283] on div "palette Colour Colour" at bounding box center [107, 280] width 109 height 13
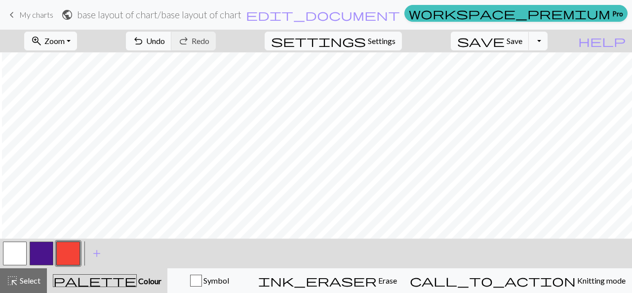
click at [16, 252] on button "button" at bounding box center [15, 253] width 24 height 24
click at [67, 253] on button "button" at bounding box center [68, 253] width 24 height 24
click at [12, 254] on button "button" at bounding box center [15, 253] width 24 height 24
click at [64, 258] on button "button" at bounding box center [68, 253] width 24 height 24
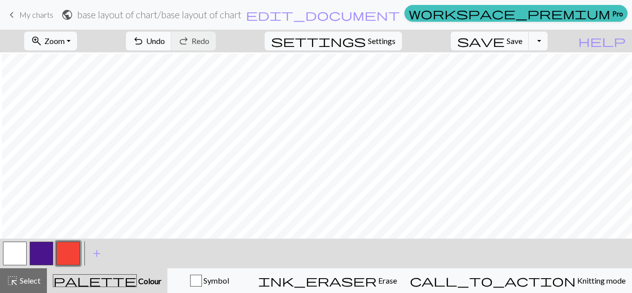
scroll to position [175, 2]
click at [144, 39] on span "undo" at bounding box center [138, 41] width 12 height 14
click at [172, 43] on button "undo Undo Undo" at bounding box center [149, 41] width 46 height 19
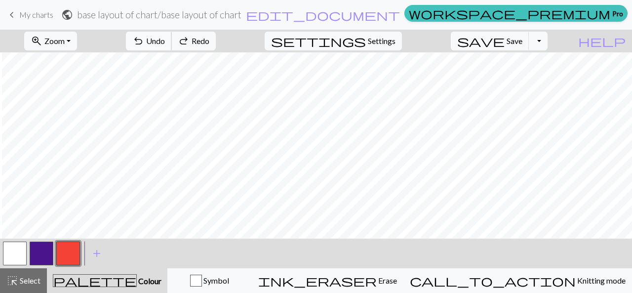
click at [172, 43] on button "undo Undo Undo" at bounding box center [149, 41] width 46 height 19
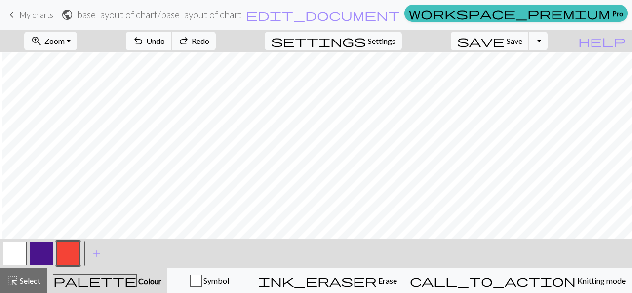
click at [172, 43] on button "undo Undo Undo" at bounding box center [149, 41] width 46 height 19
click at [216, 48] on button "redo Redo Redo" at bounding box center [193, 41] width 44 height 19
click at [64, 248] on button "button" at bounding box center [68, 253] width 24 height 24
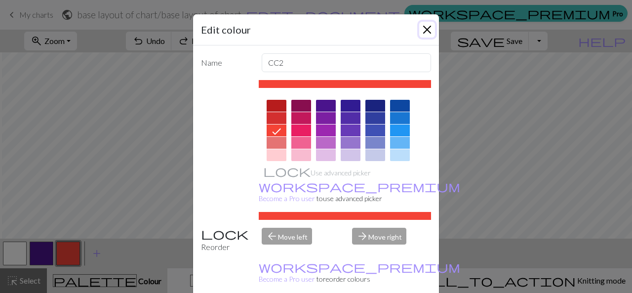
click at [422, 31] on button "Close" at bounding box center [427, 30] width 16 height 16
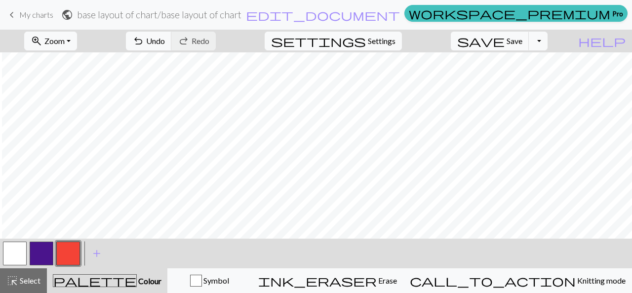
click at [9, 252] on button "button" at bounding box center [15, 253] width 24 height 24
click at [18, 257] on button "button" at bounding box center [15, 253] width 24 height 24
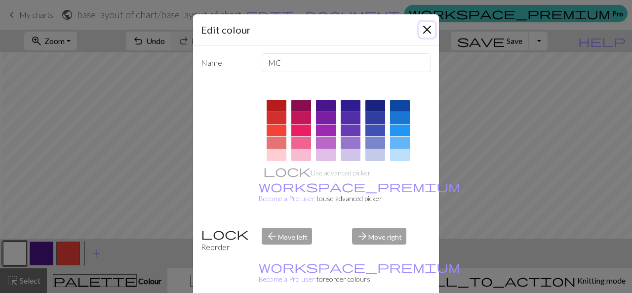
click at [424, 33] on button "Close" at bounding box center [427, 30] width 16 height 16
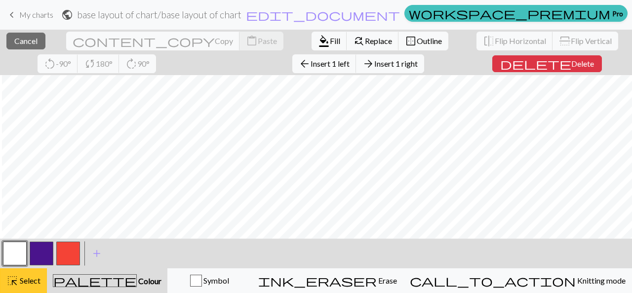
click at [18, 288] on button "highlight_alt Select Select" at bounding box center [23, 280] width 47 height 25
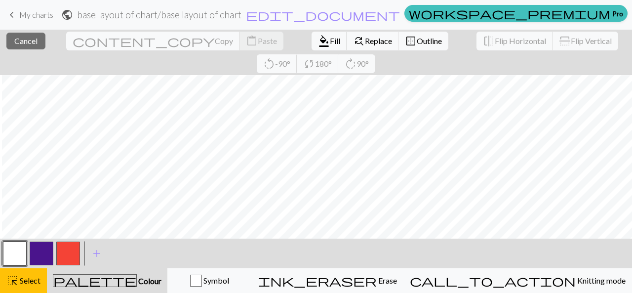
click at [137, 283] on span "Colour" at bounding box center [149, 280] width 25 height 9
click at [137, 277] on span "Colour" at bounding box center [149, 280] width 25 height 9
click at [61, 277] on div "palette Colour Colour" at bounding box center [107, 280] width 109 height 13
click at [47, 268] on button "palette Colour Colour" at bounding box center [107, 280] width 120 height 25
click at [130, 274] on div "palette Colour Colour" at bounding box center [107, 280] width 109 height 13
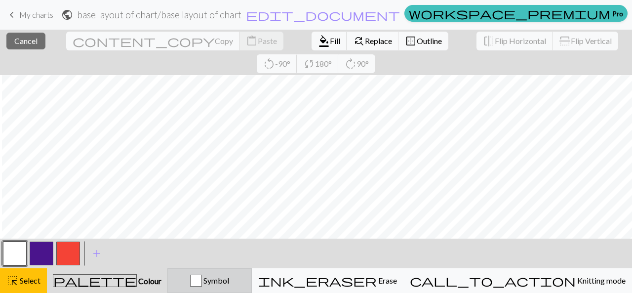
click at [229, 280] on span "Symbol" at bounding box center [215, 279] width 27 height 9
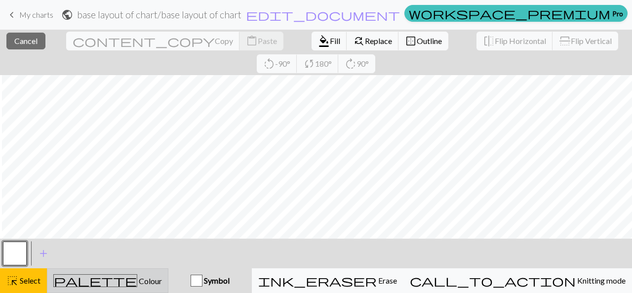
click at [162, 275] on div "palette Colour Colour" at bounding box center [107, 280] width 109 height 13
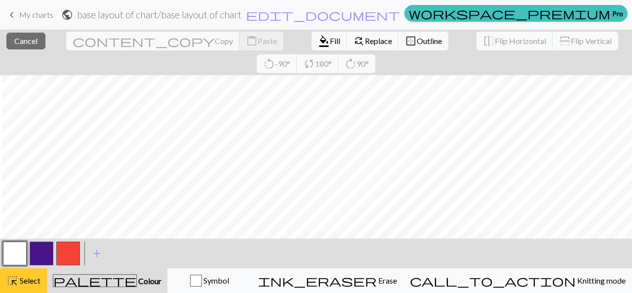
click at [24, 277] on span "Select" at bounding box center [29, 279] width 22 height 9
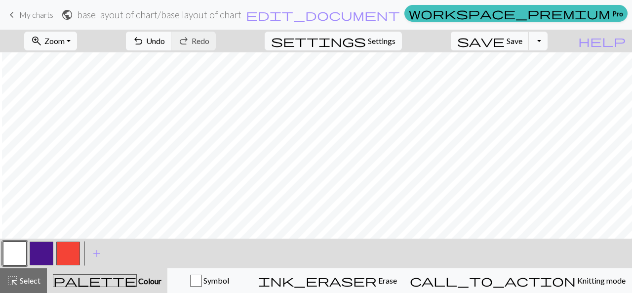
click at [137, 284] on span "Colour" at bounding box center [149, 280] width 25 height 9
click at [15, 250] on button "button" at bounding box center [15, 253] width 24 height 24
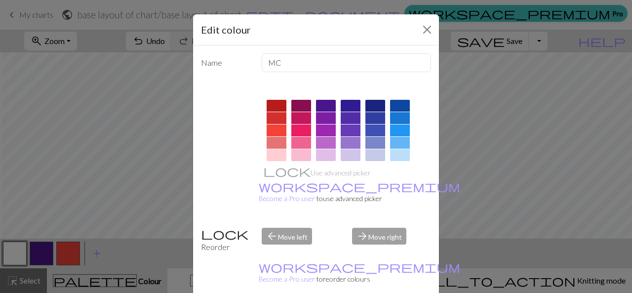
click at [537, 164] on div "Edit colour Name MC Use advanced picker workspace_premium Become a Pro user to …" at bounding box center [316, 146] width 632 height 293
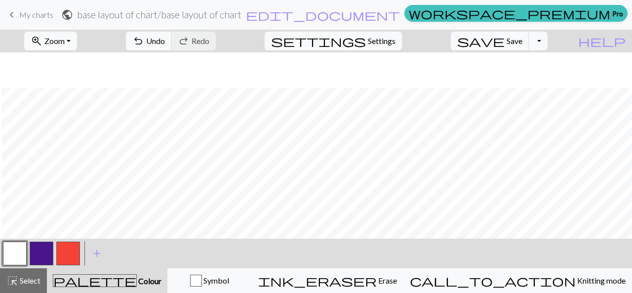
scroll to position [211, 2]
click at [67, 252] on button "button" at bounding box center [68, 253] width 24 height 24
click at [165, 41] on span "Undo" at bounding box center [155, 40] width 19 height 9
click at [19, 248] on button "button" at bounding box center [15, 253] width 24 height 24
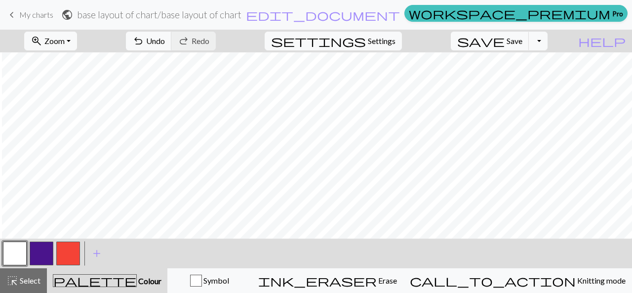
click at [67, 251] on button "button" at bounding box center [68, 253] width 24 height 24
click at [93, 254] on span "add" at bounding box center [97, 253] width 12 height 14
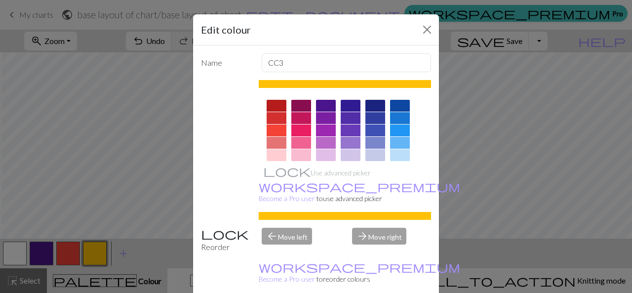
click at [274, 105] on div at bounding box center [276, 106] width 20 height 12
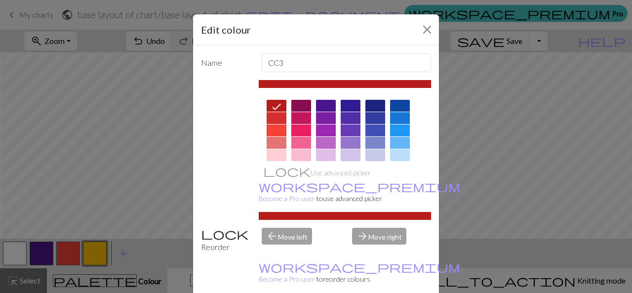
click at [554, 162] on div "Edit colour Name CC3 Use advanced picker workspace_premium Become a Pro user to…" at bounding box center [316, 146] width 632 height 293
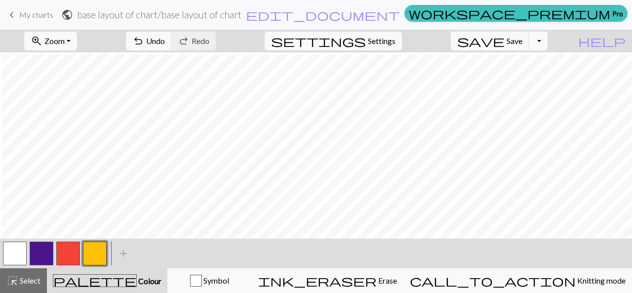
scroll to position [46, 2]
click at [98, 256] on button "button" at bounding box center [95, 253] width 24 height 24
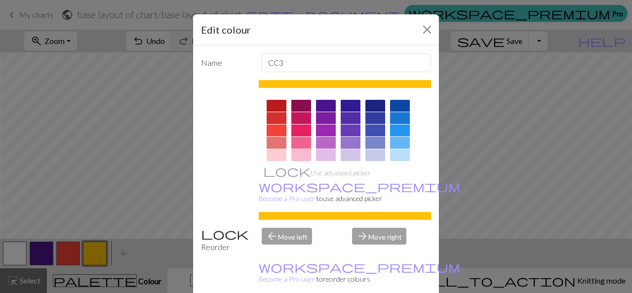
click at [272, 108] on div at bounding box center [276, 106] width 20 height 12
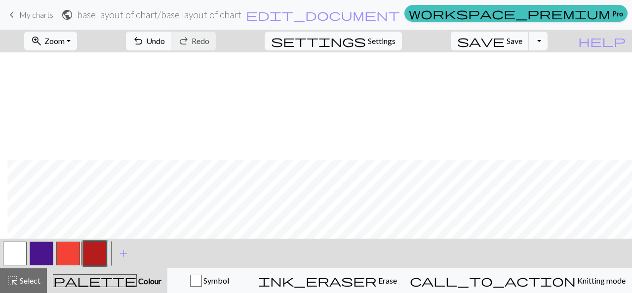
scroll to position [111, 7]
click at [15, 252] on button "button" at bounding box center [15, 253] width 24 height 24
click at [89, 259] on button "button" at bounding box center [95, 253] width 24 height 24
click at [13, 258] on button "button" at bounding box center [15, 253] width 24 height 24
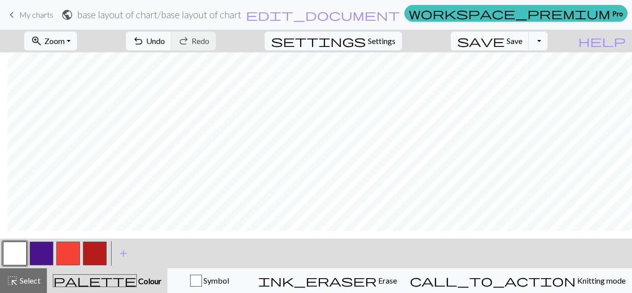
scroll to position [70, 7]
click at [73, 254] on button "button" at bounding box center [68, 253] width 24 height 24
click at [100, 253] on button "button" at bounding box center [95, 253] width 24 height 24
click at [5, 257] on button "button" at bounding box center [15, 253] width 24 height 24
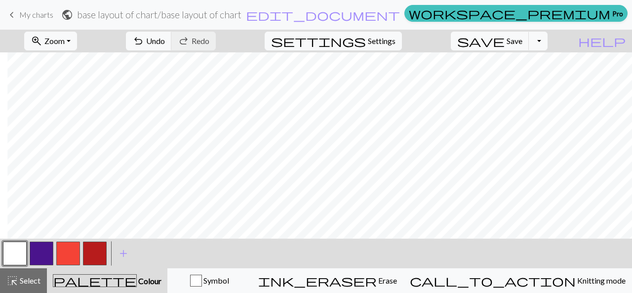
click at [23, 248] on button "button" at bounding box center [15, 253] width 24 height 24
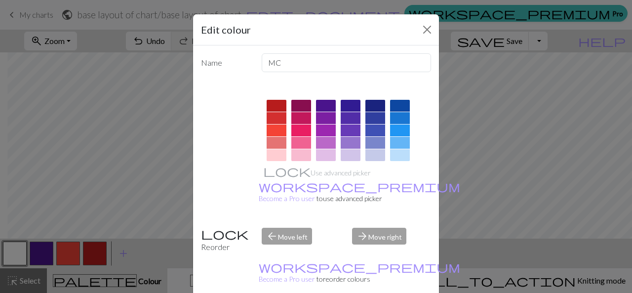
click at [510, 115] on div "Edit colour Name MC Use advanced picker workspace_premium Become a Pro user to …" at bounding box center [316, 146] width 632 height 293
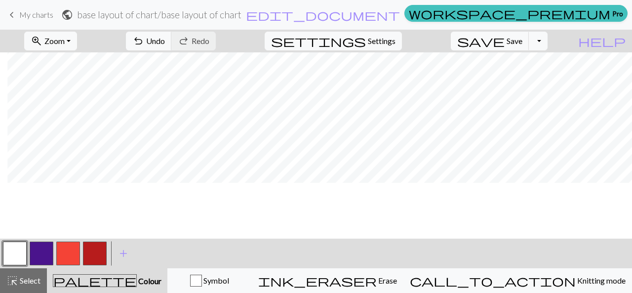
scroll to position [132, 7]
click at [98, 250] on button "button" at bounding box center [95, 253] width 24 height 24
click at [16, 254] on button "button" at bounding box center [15, 253] width 24 height 24
click at [93, 249] on button "button" at bounding box center [95, 253] width 24 height 24
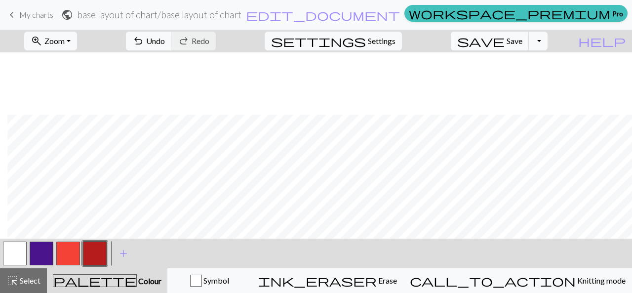
scroll to position [67, 7]
click at [78, 255] on button "button" at bounding box center [68, 253] width 24 height 24
click at [14, 246] on button "button" at bounding box center [15, 253] width 24 height 24
click at [65, 255] on button "button" at bounding box center [68, 253] width 24 height 24
click at [14, 260] on button "button" at bounding box center [15, 253] width 24 height 24
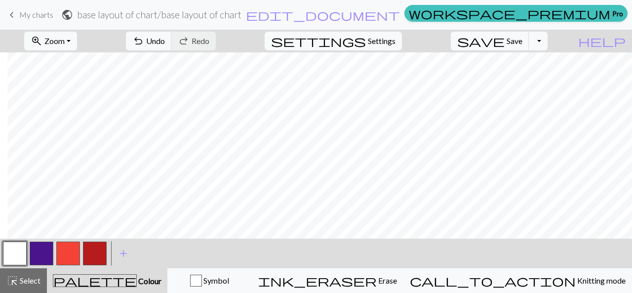
scroll to position [0, 7]
click at [93, 251] on button "button" at bounding box center [95, 253] width 24 height 24
click at [14, 252] on button "button" at bounding box center [15, 253] width 24 height 24
click at [45, 252] on button "button" at bounding box center [42, 253] width 24 height 24
click at [172, 45] on button "undo Undo Undo" at bounding box center [149, 41] width 46 height 19
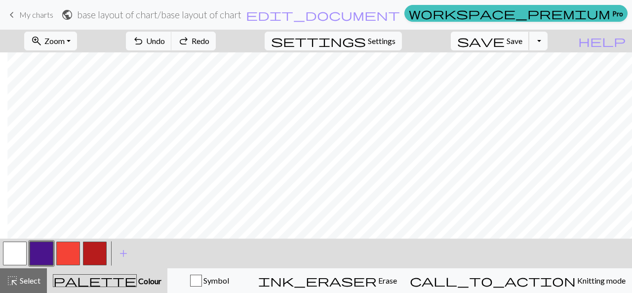
click at [521, 42] on button "save Save Save" at bounding box center [490, 41] width 78 height 19
click at [547, 41] on button "Toggle Dropdown" at bounding box center [538, 41] width 19 height 19
click at [526, 77] on button "save_alt Download" at bounding box center [465, 78] width 163 height 16
click at [47, 253] on button "button" at bounding box center [42, 253] width 24 height 24
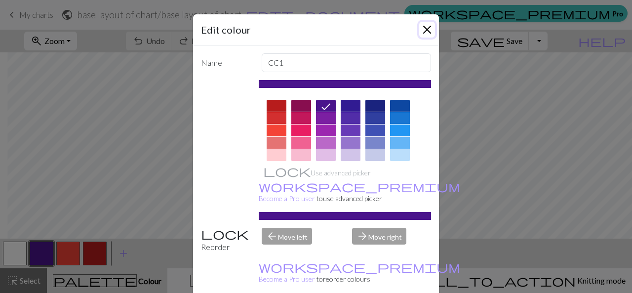
click at [427, 25] on button "Close" at bounding box center [427, 30] width 16 height 16
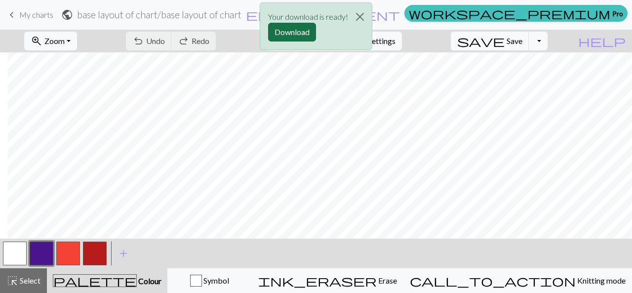
click at [298, 32] on button "Download" at bounding box center [292, 32] width 48 height 19
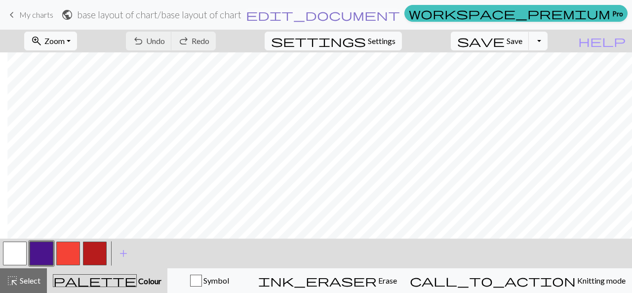
click at [341, 18] on span "edit_document" at bounding box center [323, 15] width 154 height 14
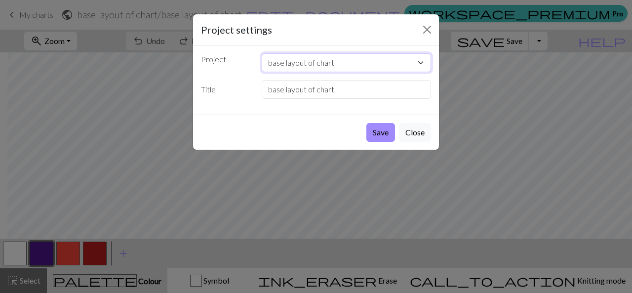
click at [347, 62] on select "base layout of chart Copy of arms of jean de daillon" at bounding box center [347, 62] width 170 height 19
click at [262, 53] on select "base layout of chart Copy of arms of jean de daillon" at bounding box center [347, 62] width 170 height 19
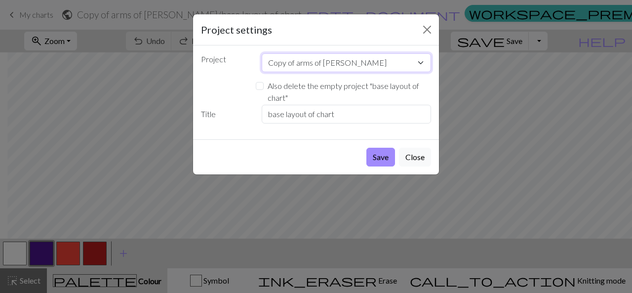
click at [356, 62] on select "base layout of chart Copy of arms of jean de daillon" at bounding box center [347, 62] width 170 height 19
select select "68d6aa2b3eea154e6211313b"
click at [262, 53] on select "base layout of chart Copy of arms of jean de daillon" at bounding box center [347, 62] width 170 height 19
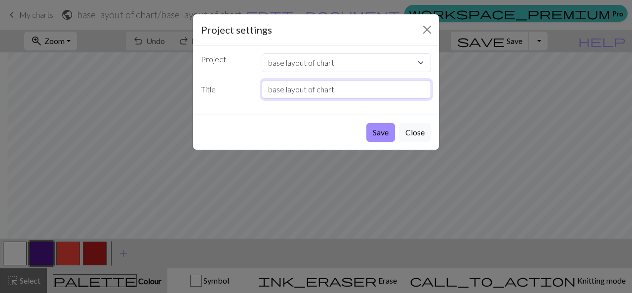
click at [340, 92] on input "base layout of chart" at bounding box center [347, 89] width 170 height 19
type input "base layout of chart part 2"
click at [380, 128] on button "Save" at bounding box center [380, 132] width 29 height 19
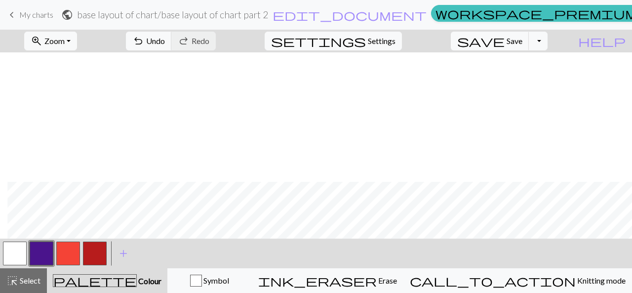
scroll to position [129, 7]
click at [144, 42] on span "undo" at bounding box center [138, 41] width 12 height 14
click at [64, 255] on button "button" at bounding box center [68, 253] width 24 height 24
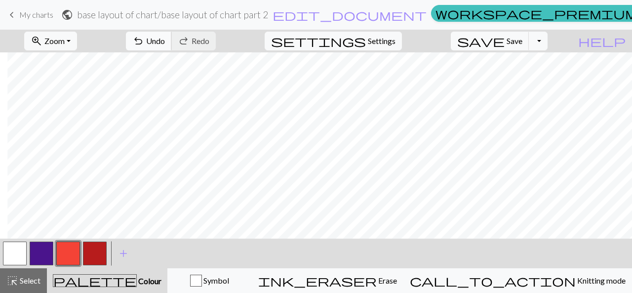
click at [165, 43] on span "Undo" at bounding box center [155, 40] width 19 height 9
click at [90, 268] on button "palette Colour Colour" at bounding box center [107, 280] width 120 height 25
click at [105, 248] on button "button" at bounding box center [95, 253] width 24 height 24
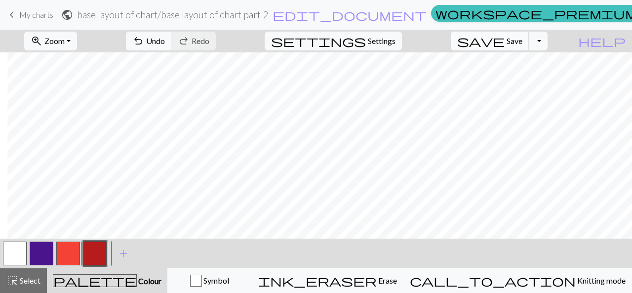
click at [522, 39] on span "Save" at bounding box center [514, 40] width 16 height 9
click at [547, 42] on button "Toggle Dropdown" at bounding box center [538, 41] width 19 height 19
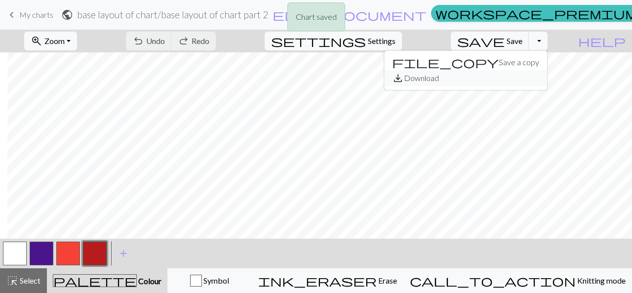
click at [522, 77] on button "save_alt Download" at bounding box center [465, 78] width 163 height 16
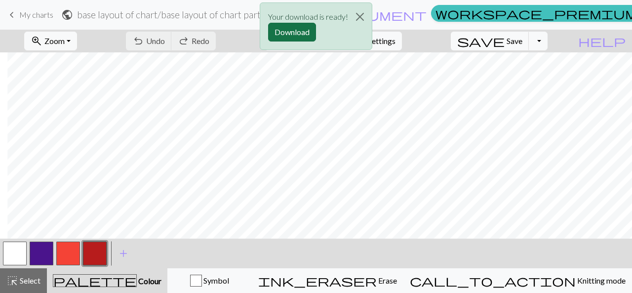
click at [304, 30] on button "Download" at bounding box center [292, 32] width 48 height 19
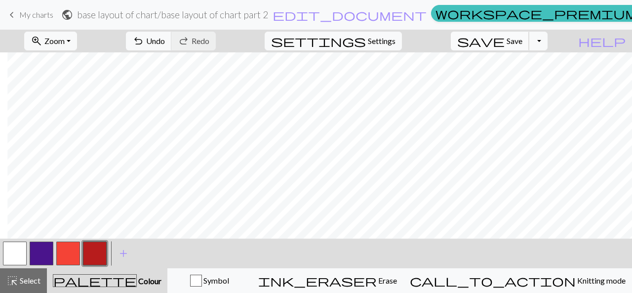
click at [522, 42] on span "Save" at bounding box center [514, 40] width 16 height 9
click at [547, 39] on button "Toggle Dropdown" at bounding box center [538, 41] width 19 height 19
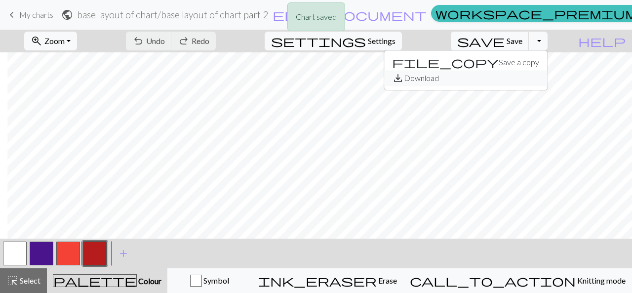
click at [532, 80] on button "save_alt Download" at bounding box center [465, 78] width 163 height 16
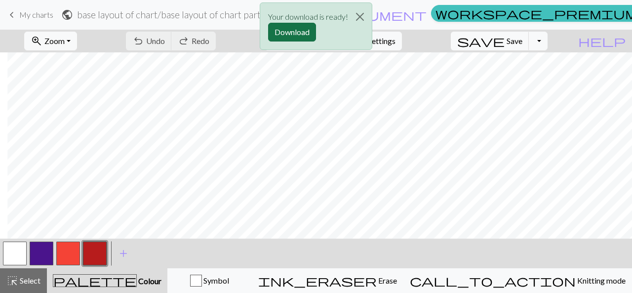
click at [294, 34] on button "Download" at bounding box center [292, 32] width 48 height 19
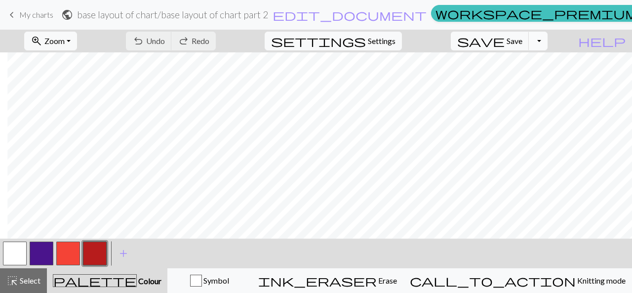
click at [547, 38] on button "Toggle Dropdown" at bounding box center [538, 41] width 19 height 19
click at [525, 33] on button "save Save Save" at bounding box center [490, 41] width 78 height 19
